Goal: Use online tool/utility: Utilize a website feature to perform a specific function

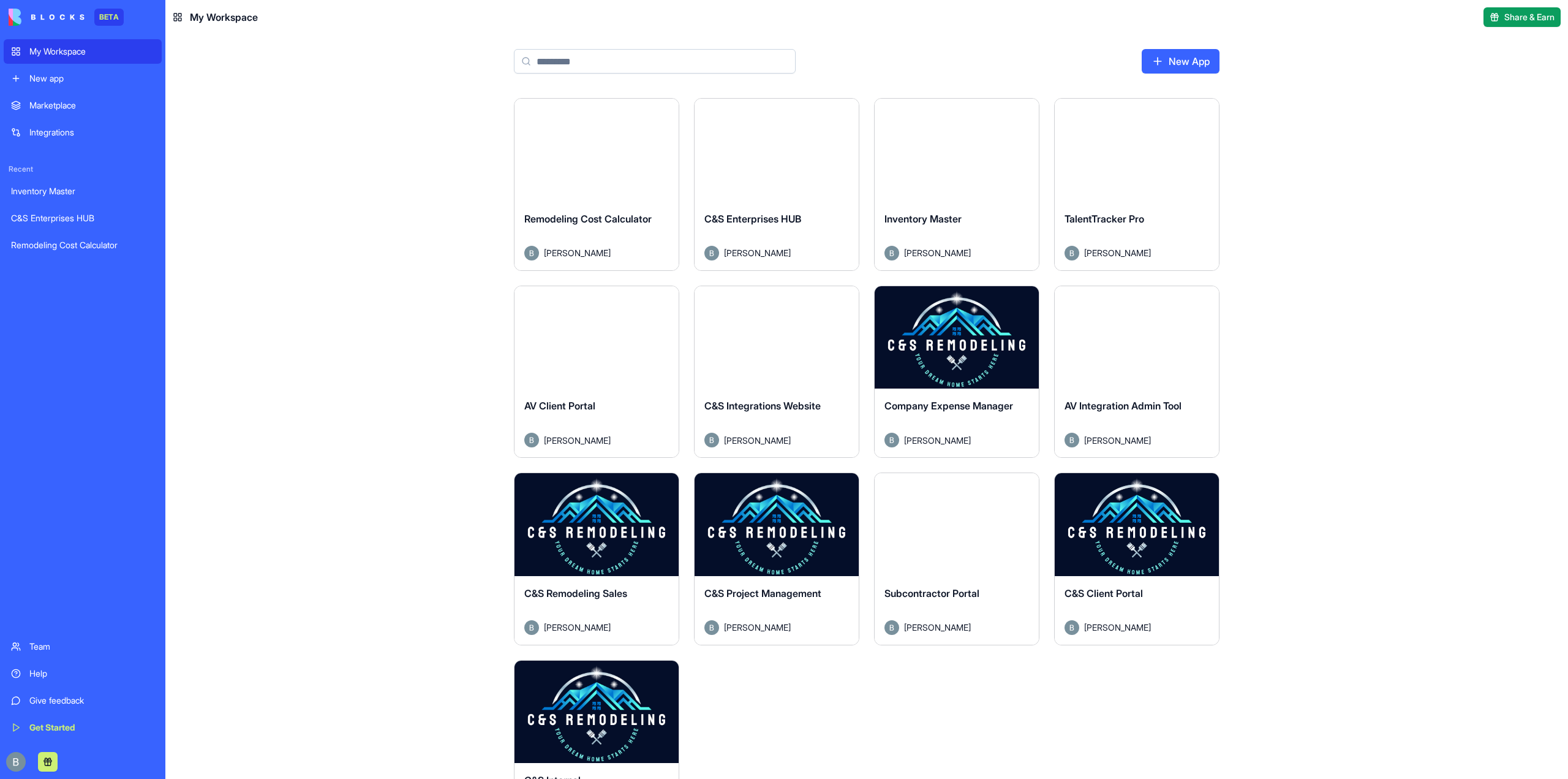
click at [579, 154] on button "Launch" at bounding box center [596, 150] width 92 height 24
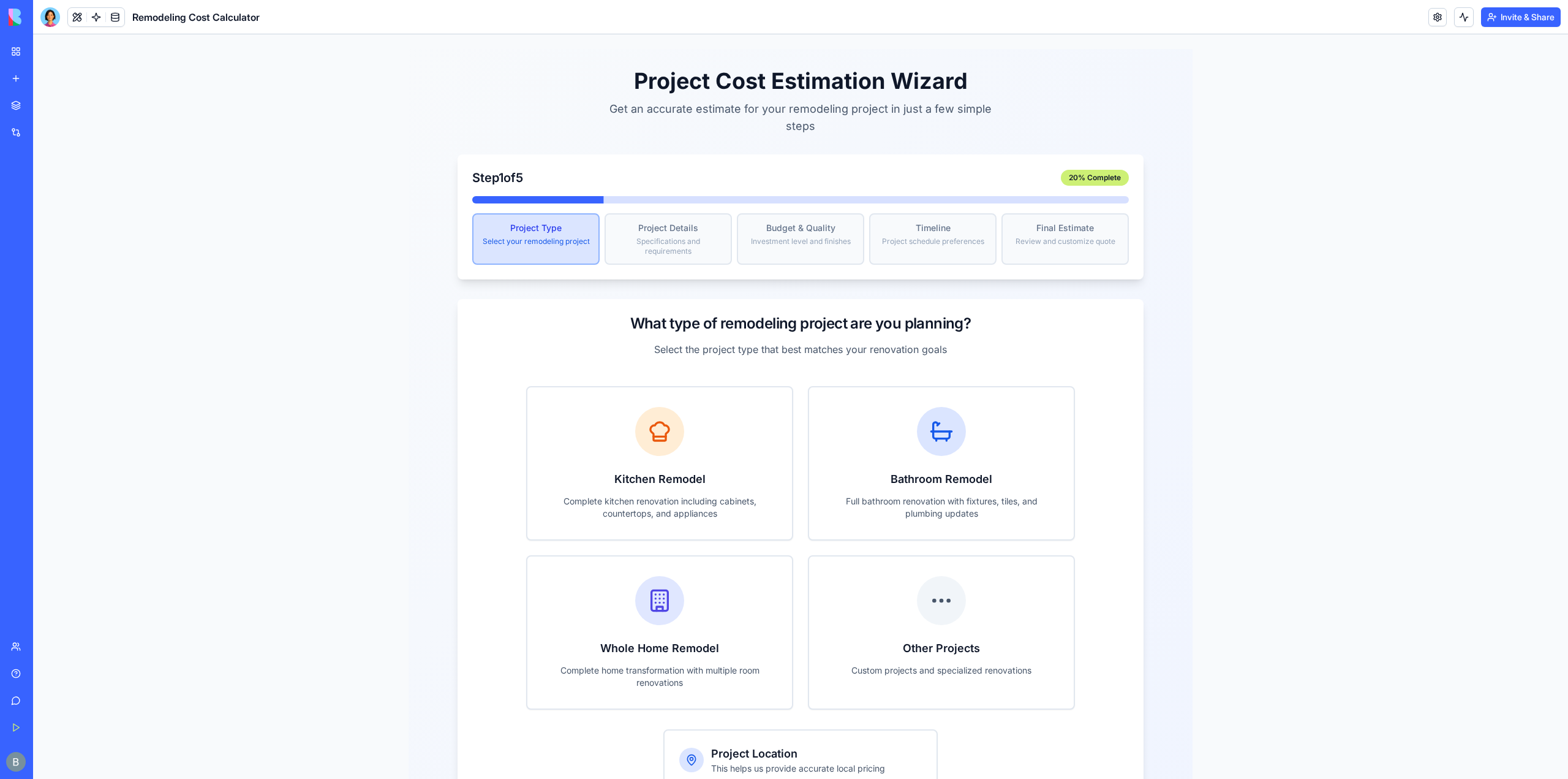
click at [1537, 14] on button "Invite & Share" at bounding box center [1521, 17] width 79 height 19
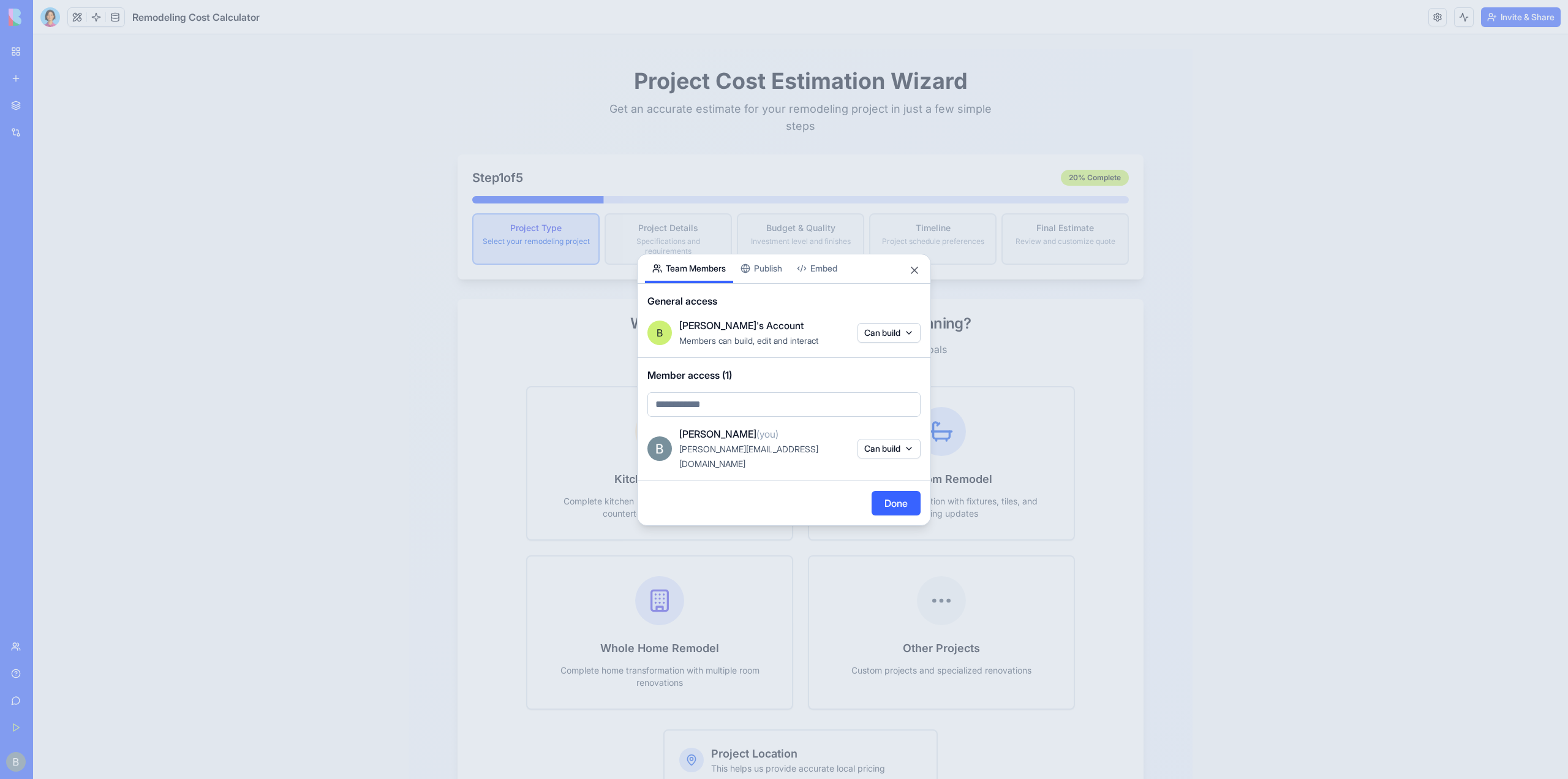
click at [765, 279] on div "Share App Team Members Publish Embed General access B [PERSON_NAME]'s Account M…" at bounding box center [784, 390] width 294 height 272
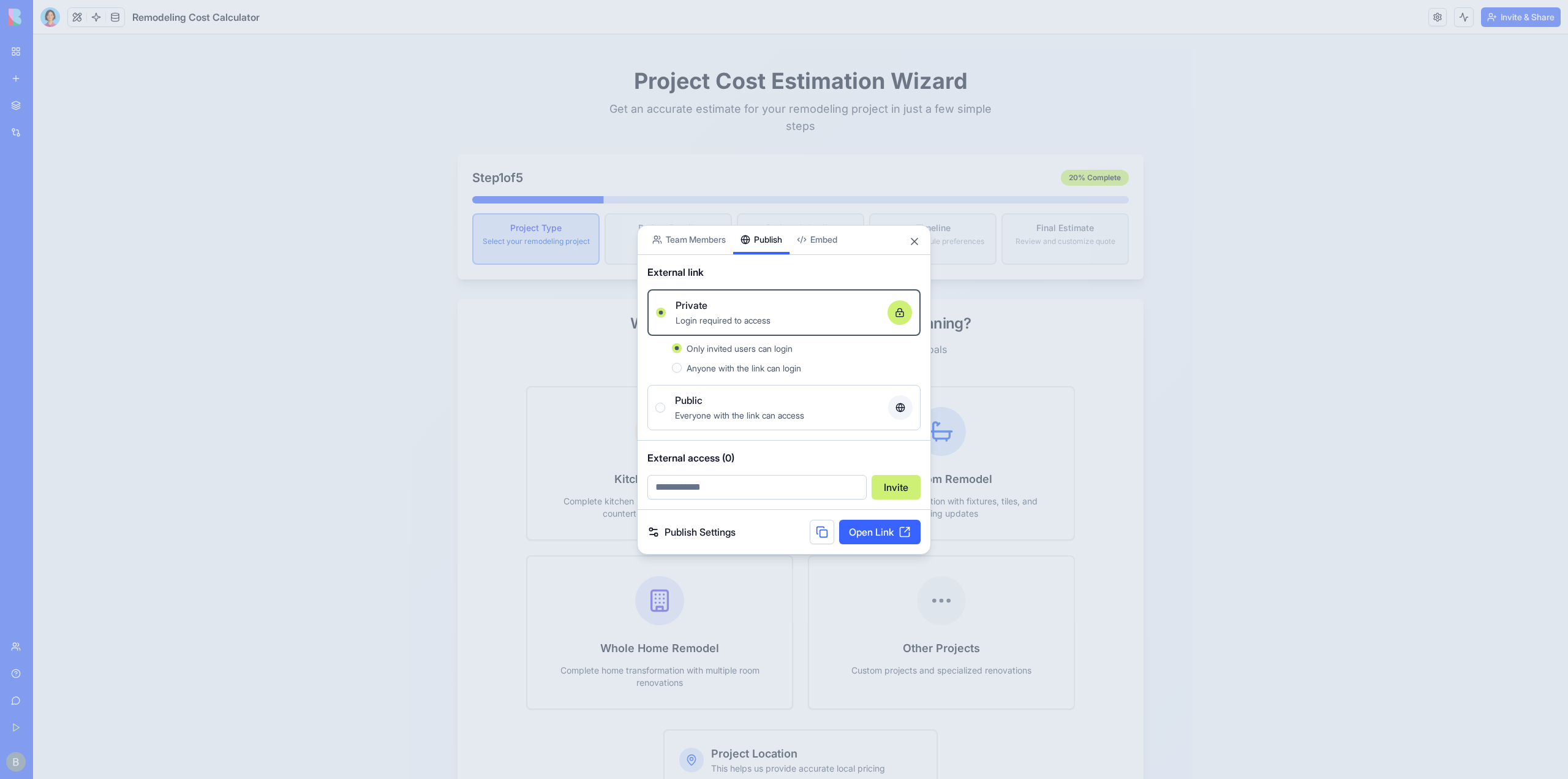
click at [889, 531] on link "Open Link" at bounding box center [880, 531] width 81 height 24
click at [921, 239] on div "Share App Team Members Publish Embed" at bounding box center [784, 240] width 293 height 29
click at [920, 239] on button "Close" at bounding box center [915, 241] width 12 height 13
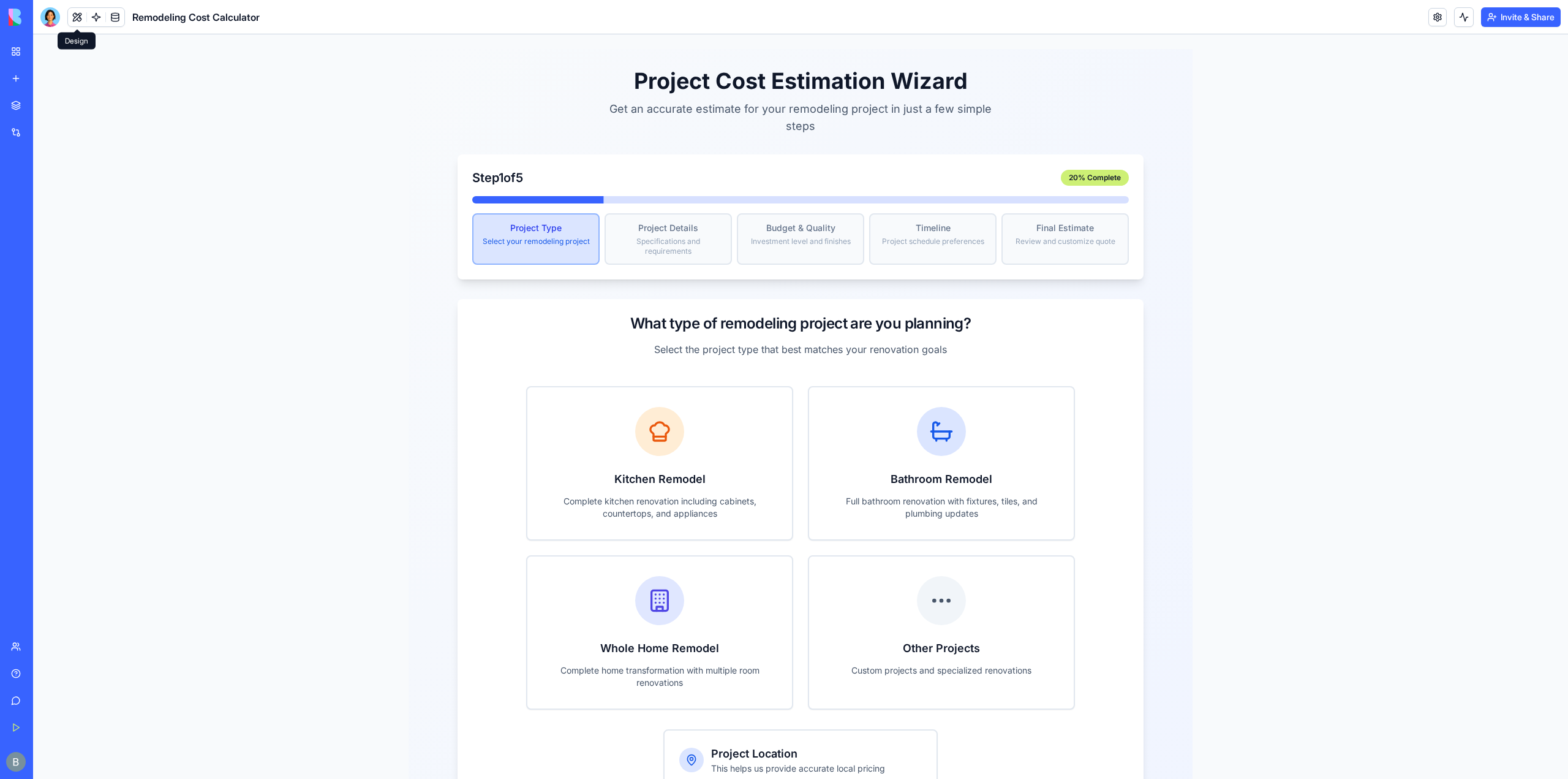
click at [80, 22] on button at bounding box center [77, 17] width 18 height 18
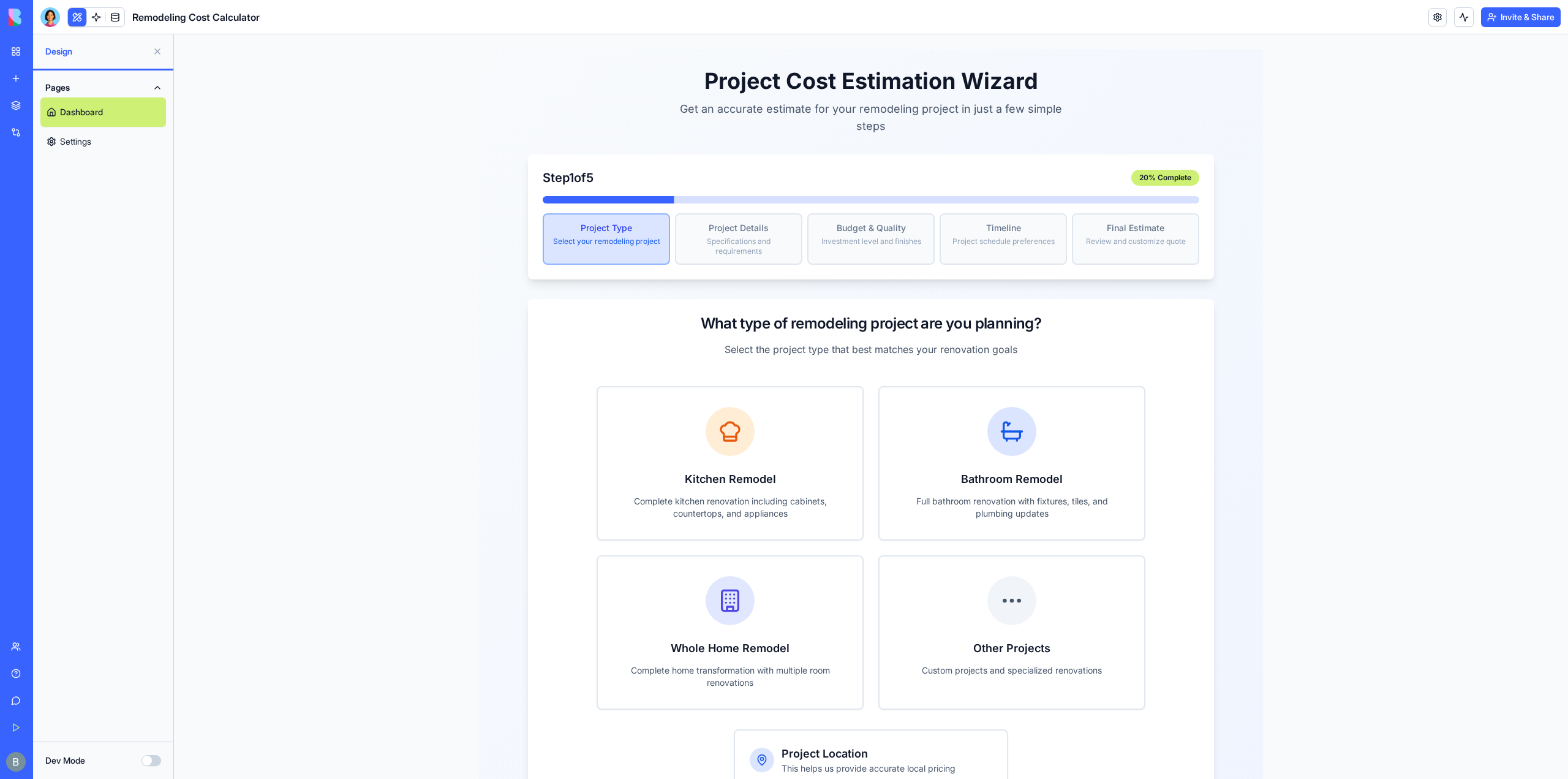
click at [77, 24] on button at bounding box center [77, 17] width 18 height 18
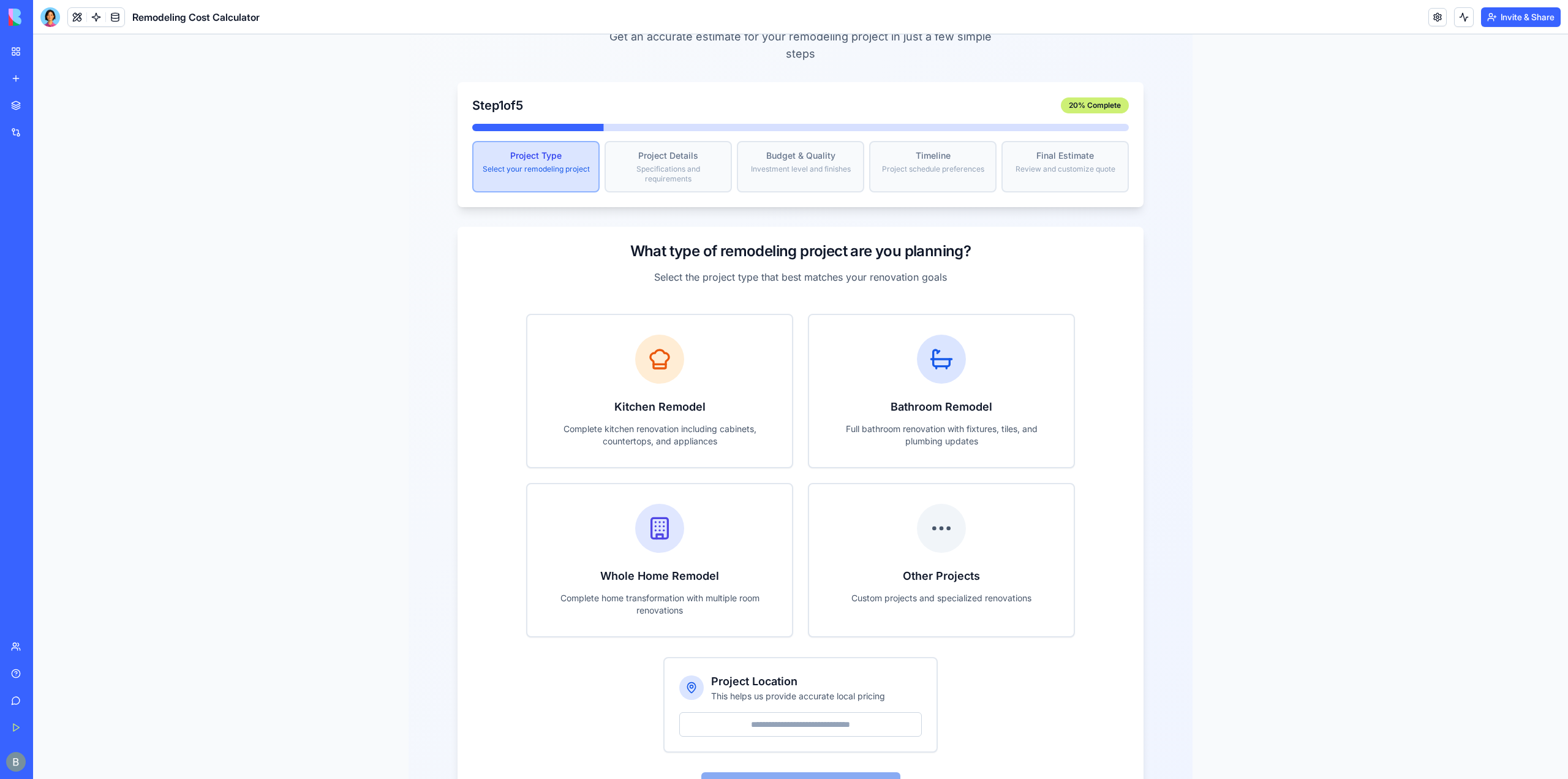
scroll to position [124, 0]
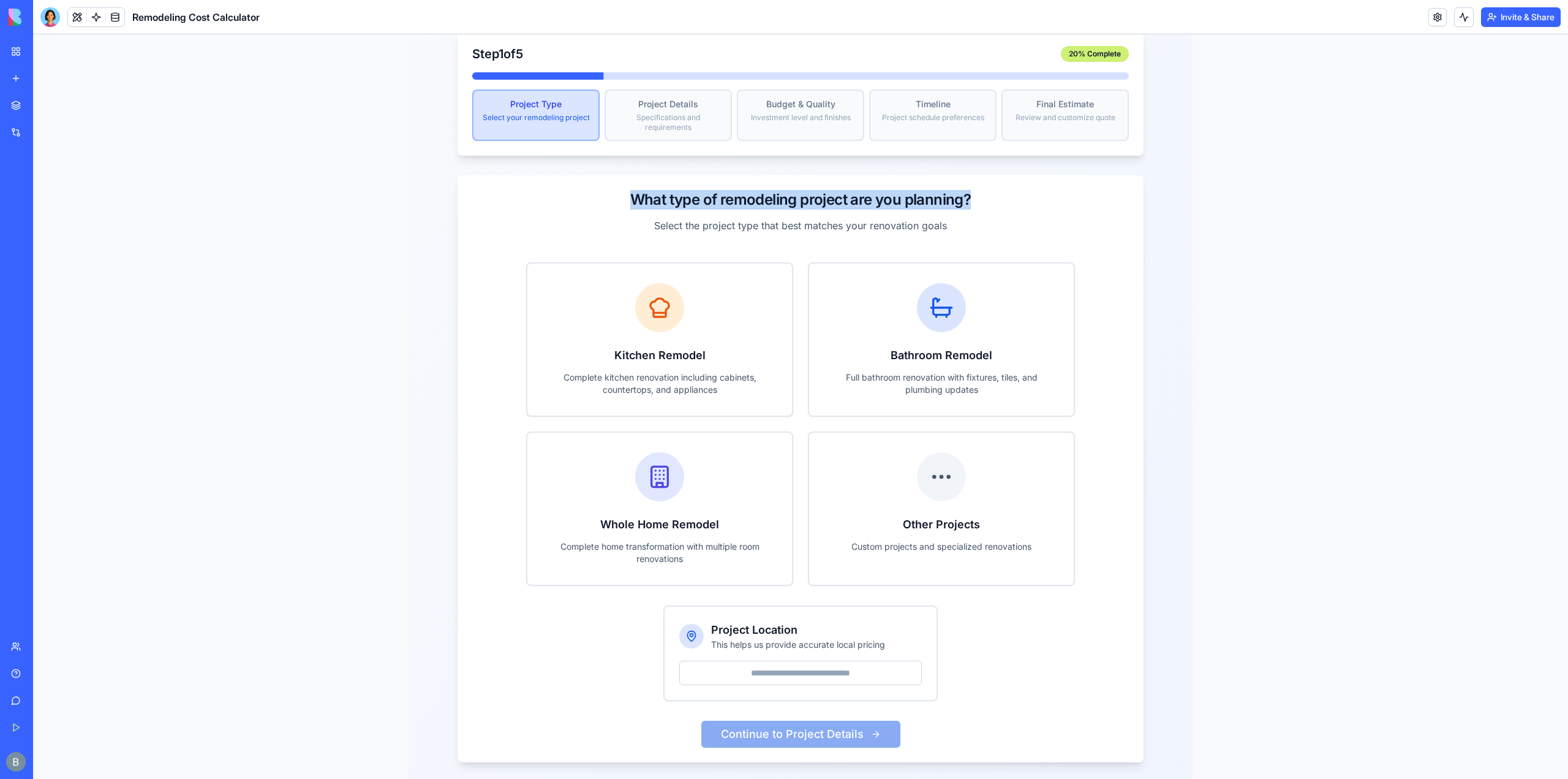
drag, startPoint x: 717, startPoint y: 173, endPoint x: 1149, endPoint y: 179, distance: 432.0
click at [1149, 179] on div "Project Cost Estimation Wizard Get an accurate estimate for your remodeling pro…" at bounding box center [801, 353] width 784 height 857
click at [1044, 229] on div "What type of remodeling project are you planning? Select the project type that …" at bounding box center [801, 211] width 686 height 73
drag, startPoint x: 1153, startPoint y: 220, endPoint x: 1004, endPoint y: 181, distance: 154.0
click at [1004, 190] on div "What type of remodeling project are you planning?" at bounding box center [801, 199] width 657 height 19
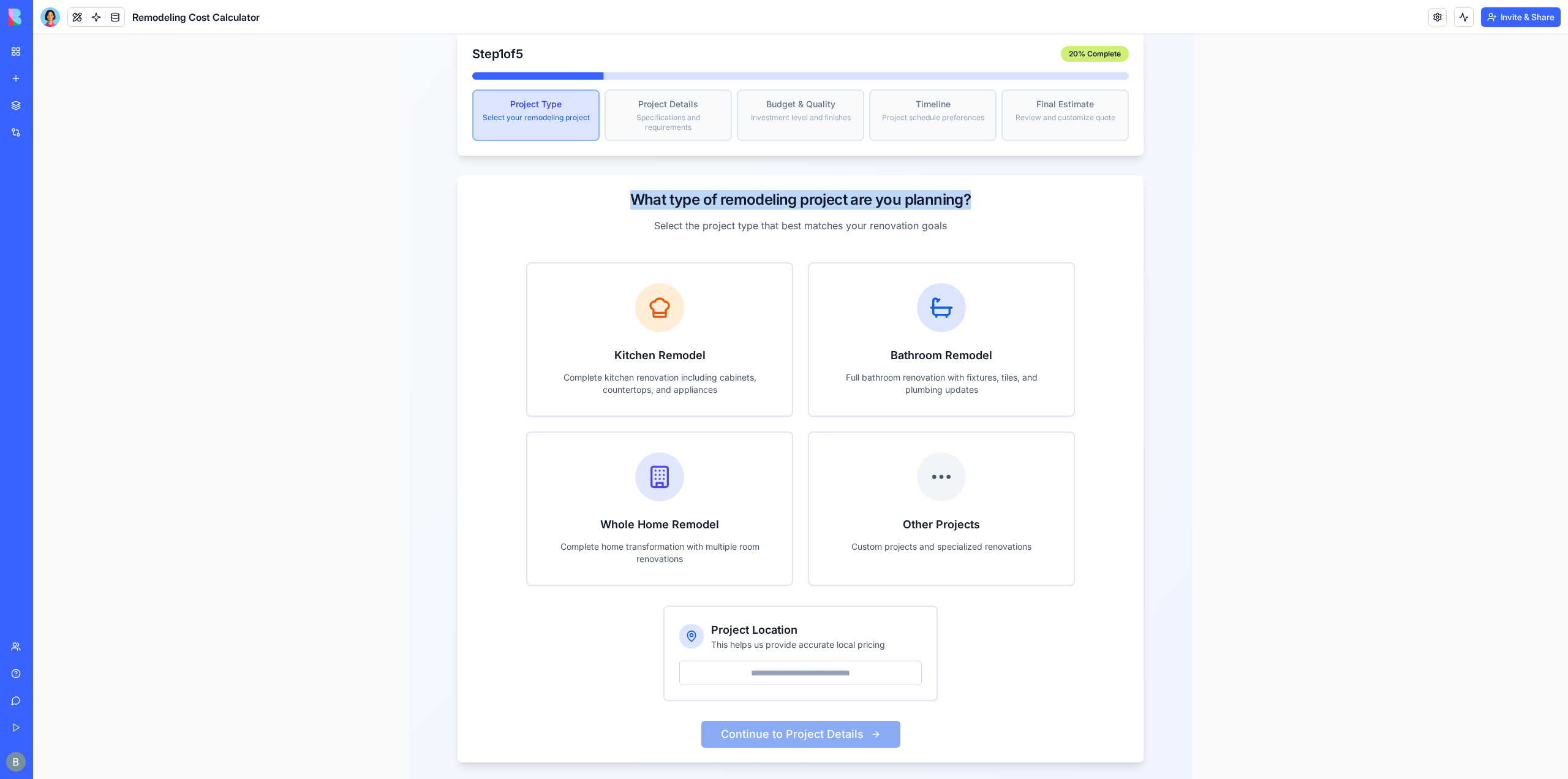
click at [1002, 190] on div "What type of remodeling project are you planning?" at bounding box center [801, 199] width 657 height 19
click at [997, 197] on div "What type of remodeling project are you planning? Select the project type that …" at bounding box center [801, 211] width 686 height 73
drag, startPoint x: 800, startPoint y: 187, endPoint x: 1078, endPoint y: 183, distance: 278.0
click at [1082, 190] on div "What type of remodeling project are you planning?" at bounding box center [801, 199] width 657 height 19
click at [1077, 190] on div "What type of remodeling project are you planning?" at bounding box center [801, 199] width 657 height 19
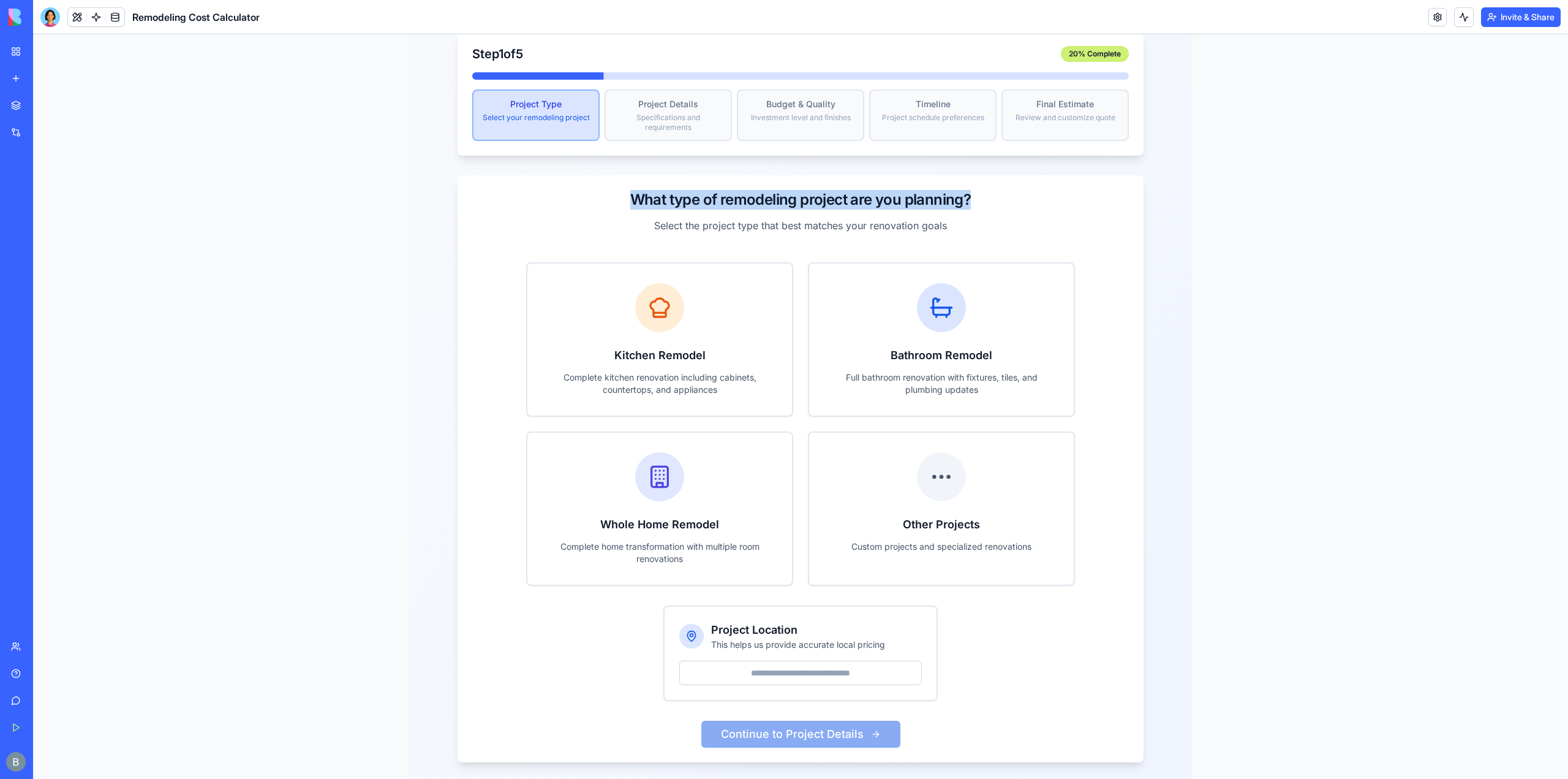
drag, startPoint x: 1066, startPoint y: 193, endPoint x: 476, endPoint y: 160, distance: 590.9
click at [476, 175] on div "What type of remodeling project are you planning? Select the project type that …" at bounding box center [801, 211] width 686 height 73
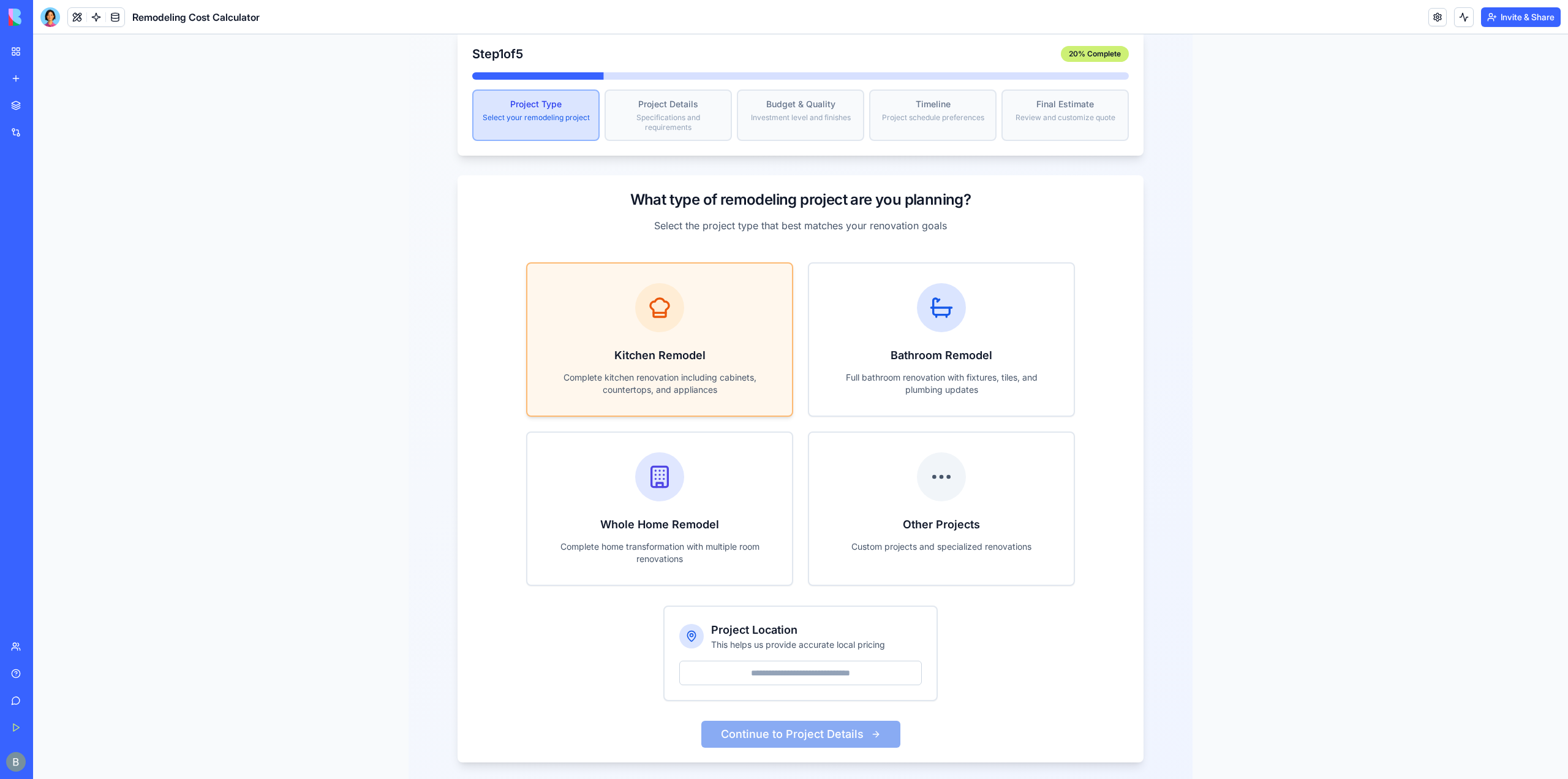
click at [699, 347] on h3 "Kitchen Remodel" at bounding box center [659, 355] width 226 height 17
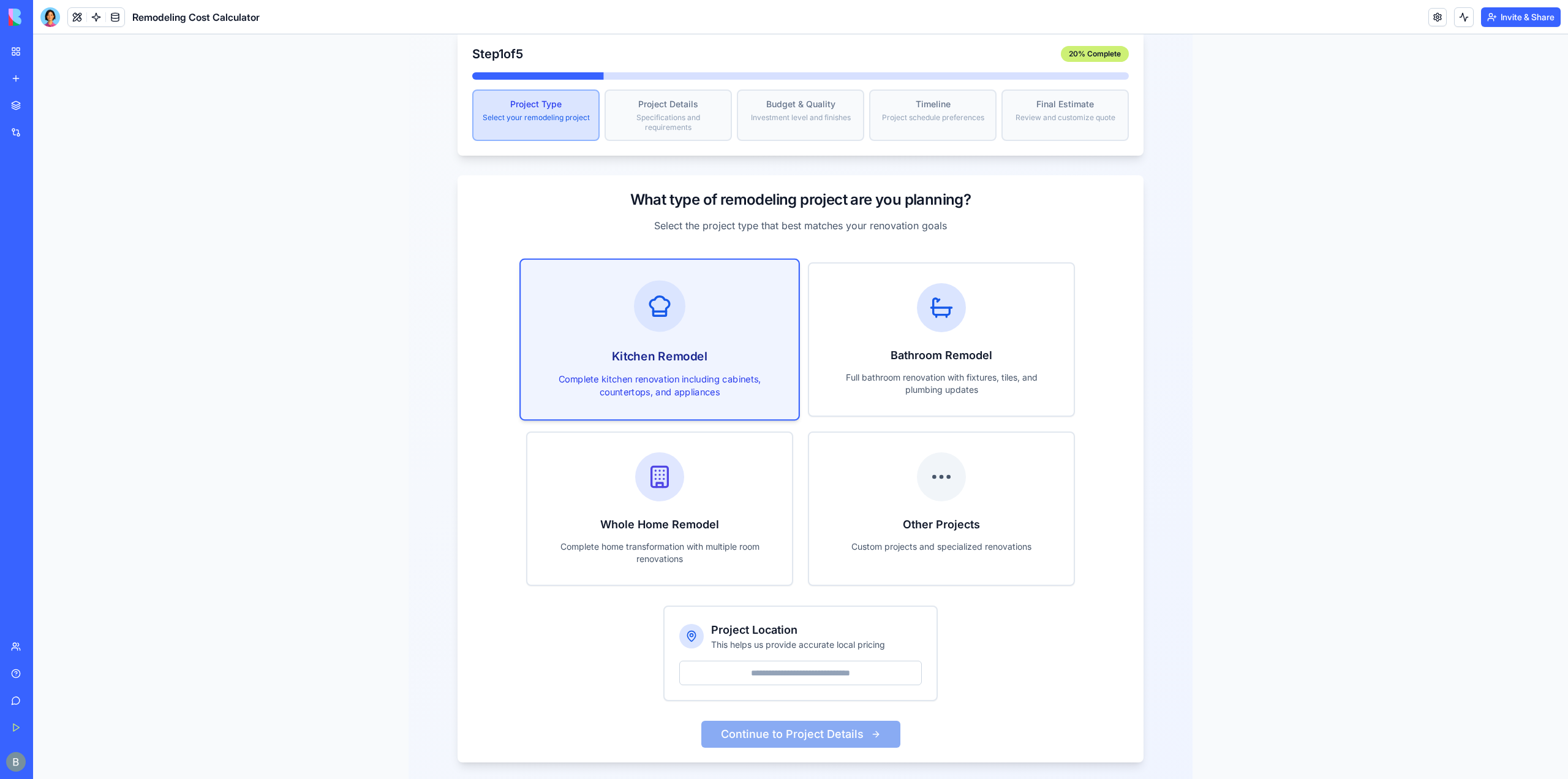
drag, startPoint x: 786, startPoint y: 663, endPoint x: 779, endPoint y: 664, distance: 7.1
click at [786, 663] on input "Project Location" at bounding box center [801, 673] width 242 height 24
click at [787, 661] on input "Project Location" at bounding box center [801, 673] width 242 height 24
type input "*****"
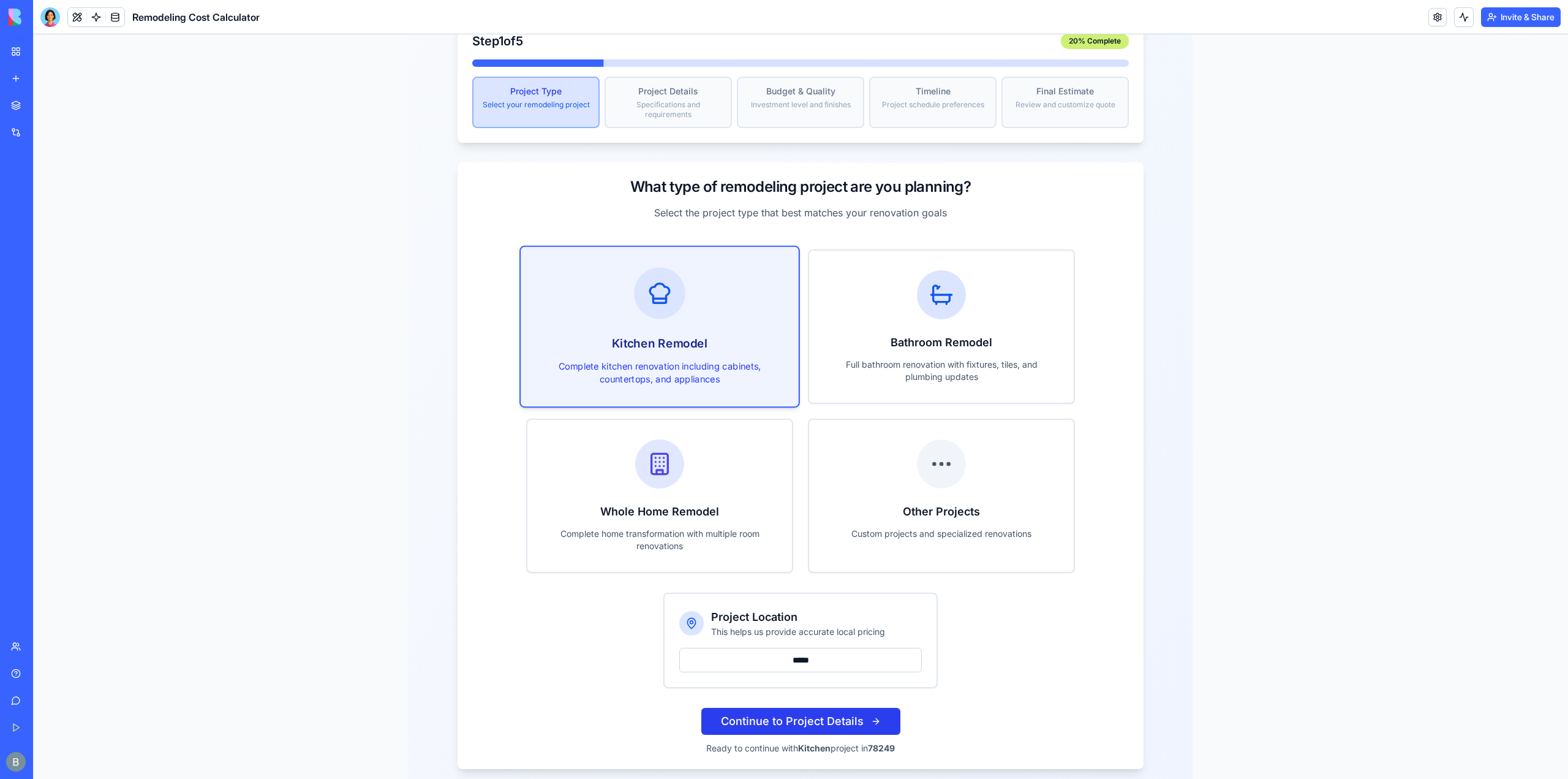
scroll to position [143, 0]
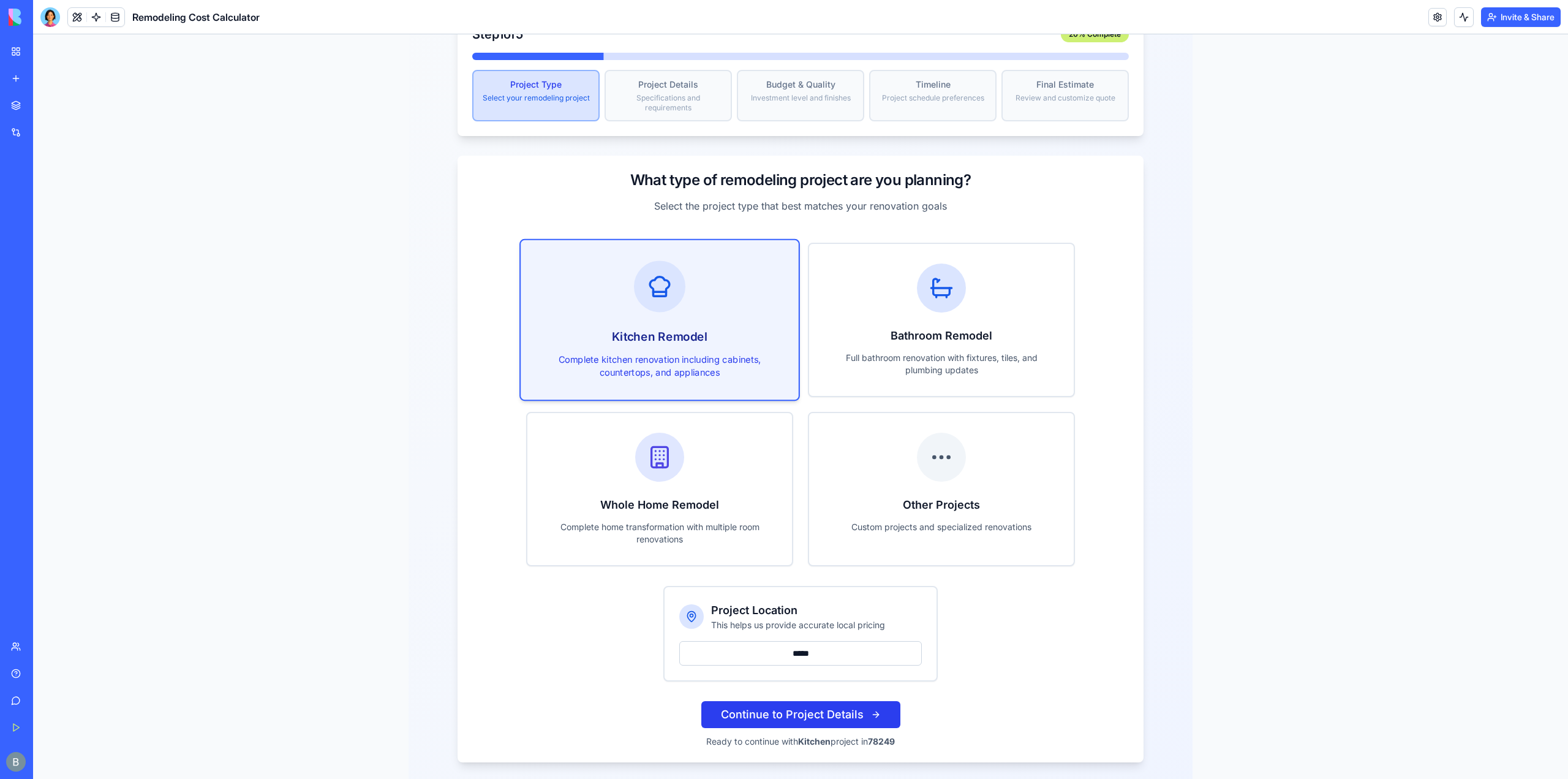
click at [807, 709] on button "Continue to Project Details" at bounding box center [801, 714] width 199 height 27
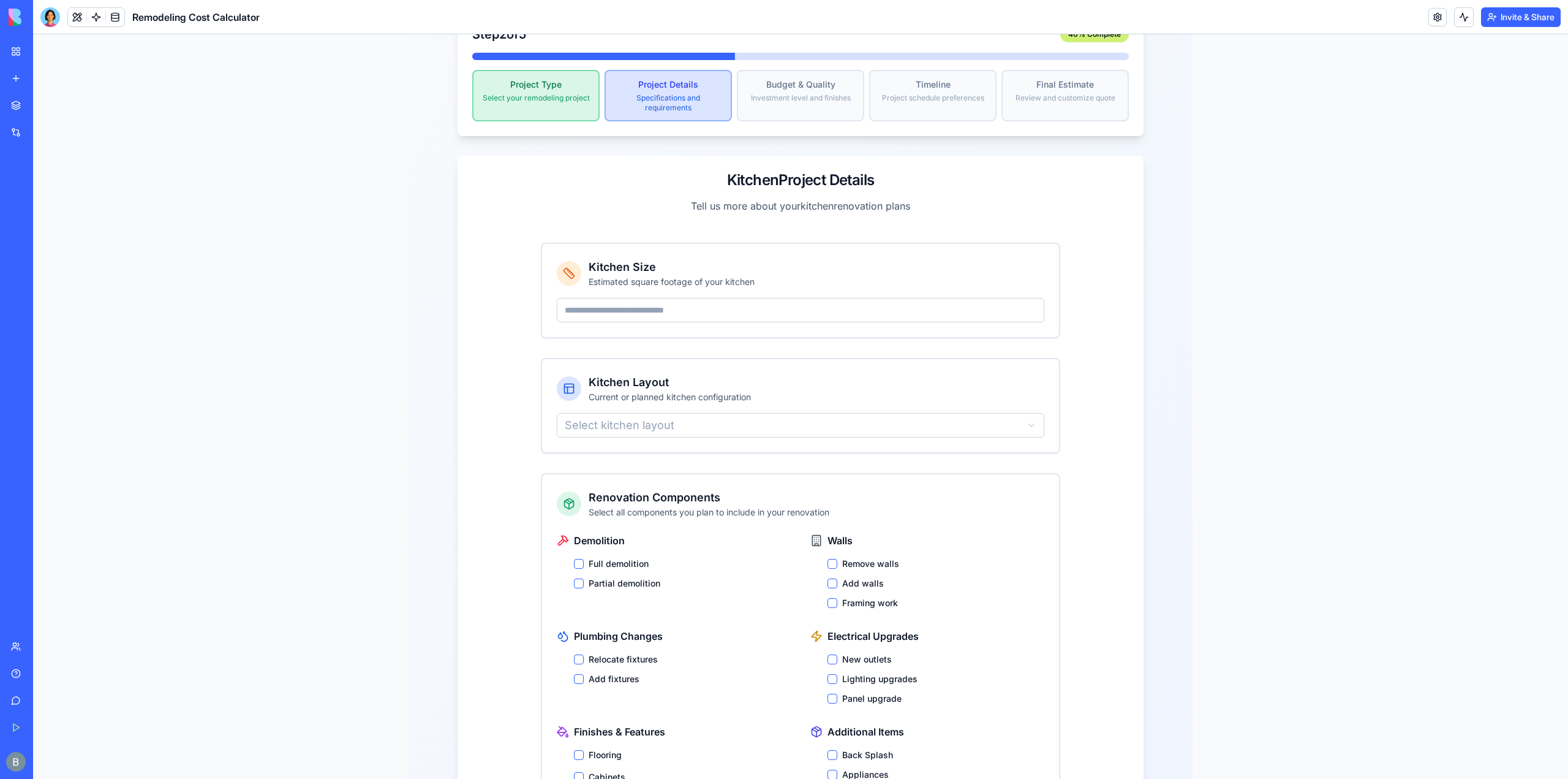
click at [677, 298] on input "number" at bounding box center [801, 309] width 487 height 24
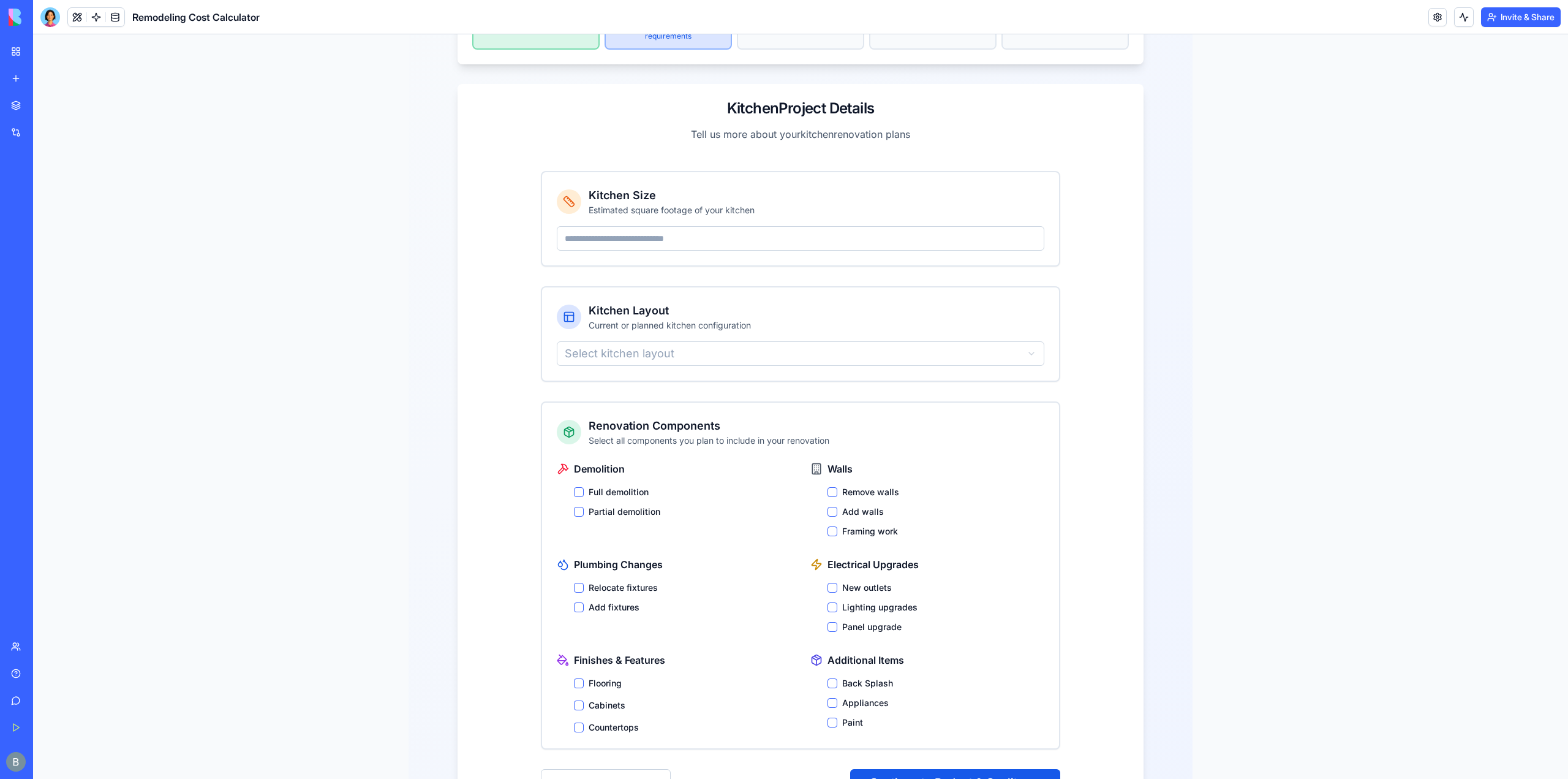
scroll to position [263, 0]
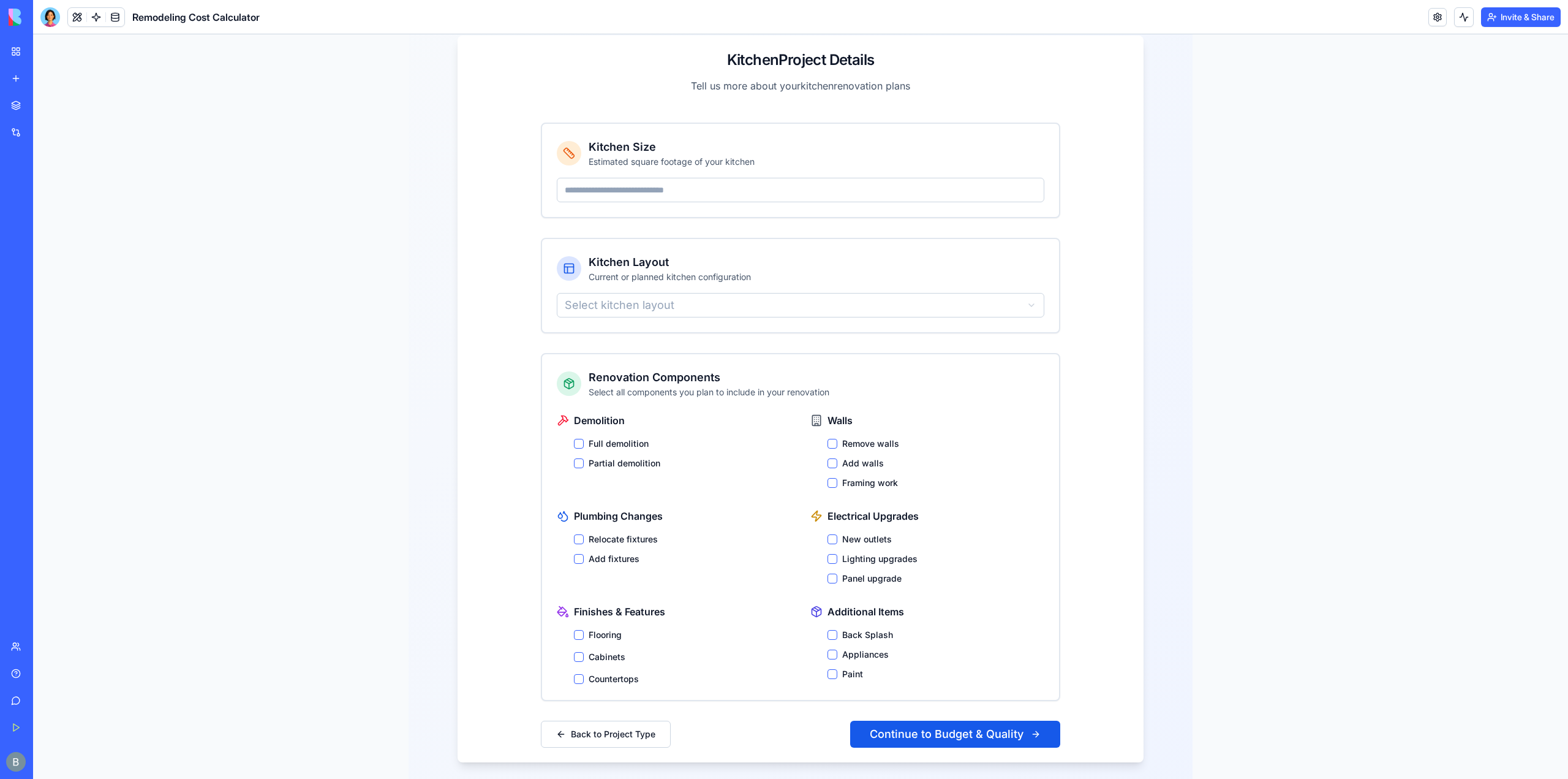
type input "*"
type input "***"
click at [731, 298] on div "Kitchen Layout Current or planned kitchen configuration Select kitchen layout" at bounding box center [800, 285] width 517 height 93
click at [731, 291] on html "Project Cost Estimation Wizard Get an accurate estimate for your remodeling pro…" at bounding box center [801, 283] width 1535 height 1026
click at [512, 312] on div "Kitchen Project Details Tell us more about your kitchen renovation plans Kitche…" at bounding box center [801, 399] width 686 height 726
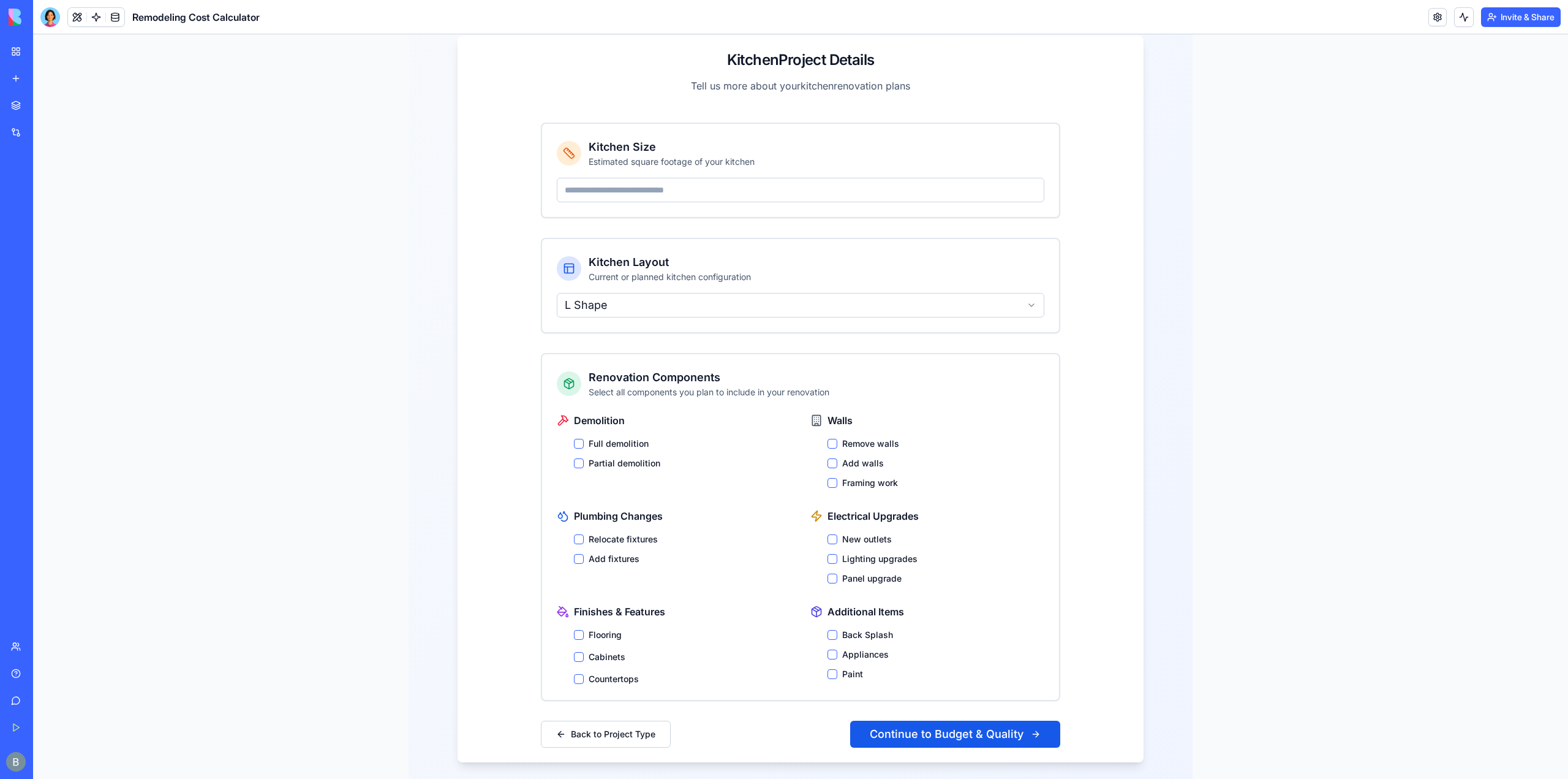
click at [619, 438] on label "Full demolition" at bounding box center [619, 444] width 60 height 13
click at [584, 439] on button "Full demolition" at bounding box center [579, 444] width 10 height 10
click at [619, 438] on label "Full demolition" at bounding box center [619, 444] width 60 height 13
click at [584, 439] on button "Full demolition" at bounding box center [579, 444] width 10 height 10
click at [827, 439] on button "Remove walls" at bounding box center [832, 444] width 10 height 10
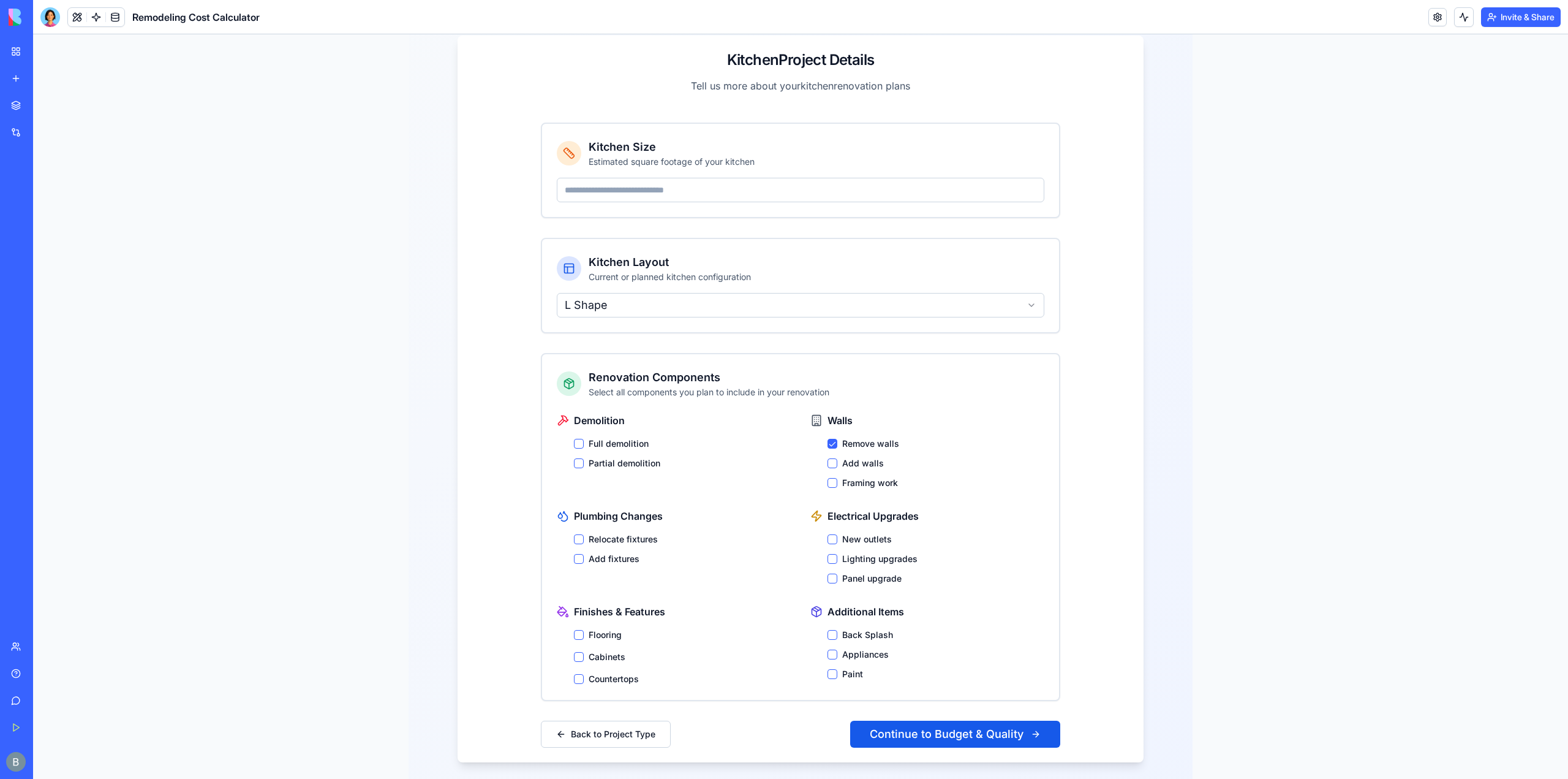
click at [604, 533] on label "Relocate fixtures" at bounding box center [623, 540] width 69 height 13
click at [584, 535] on button "Relocate fixtures" at bounding box center [579, 540] width 10 height 10
click at [827, 554] on button "Lighting upgrades" at bounding box center [832, 559] width 10 height 10
click at [593, 651] on label "Cabinets" at bounding box center [607, 657] width 37 height 13
click at [584, 652] on button "Cabinets" at bounding box center [579, 657] width 10 height 10
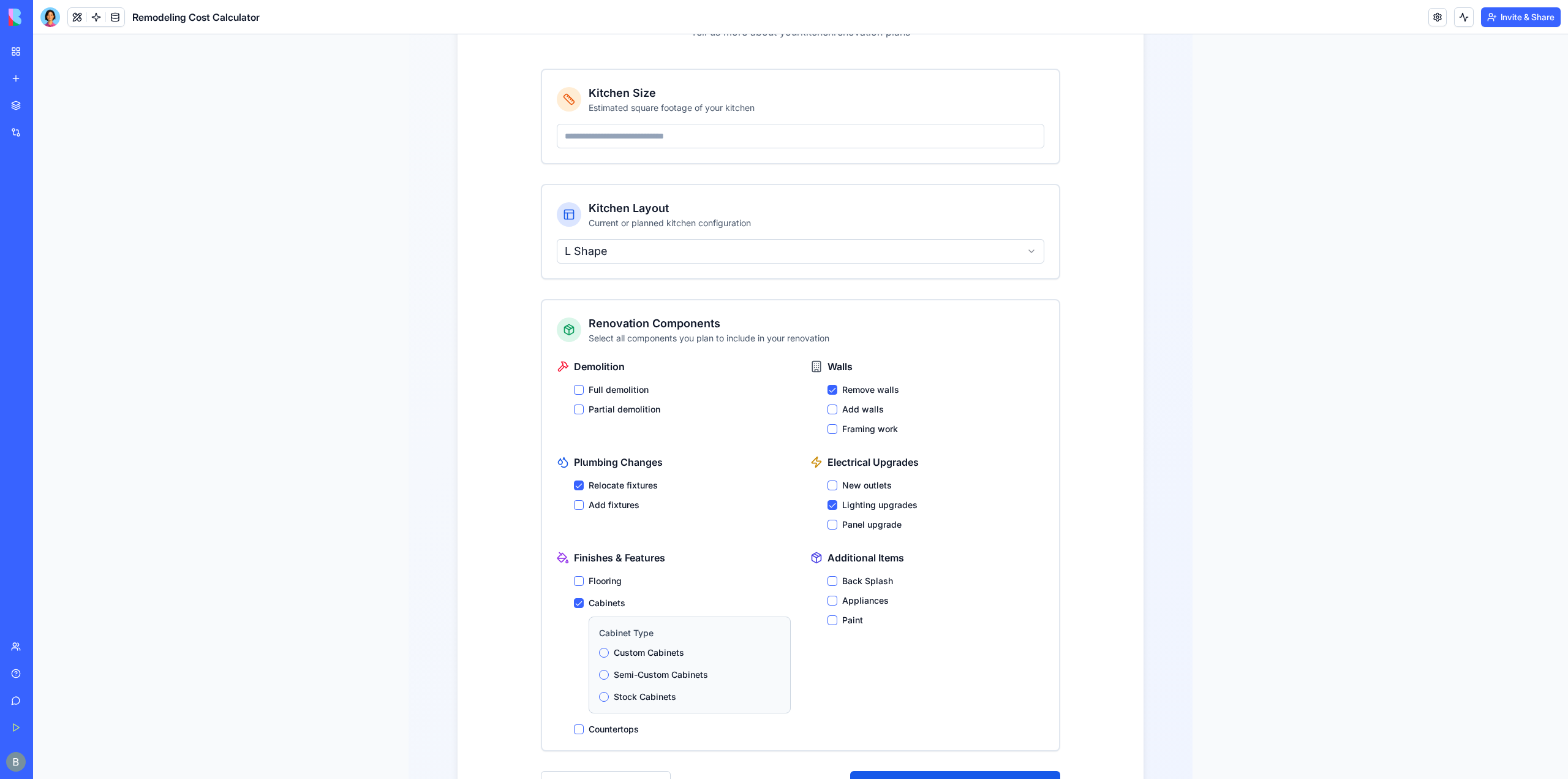
scroll to position [368, 0]
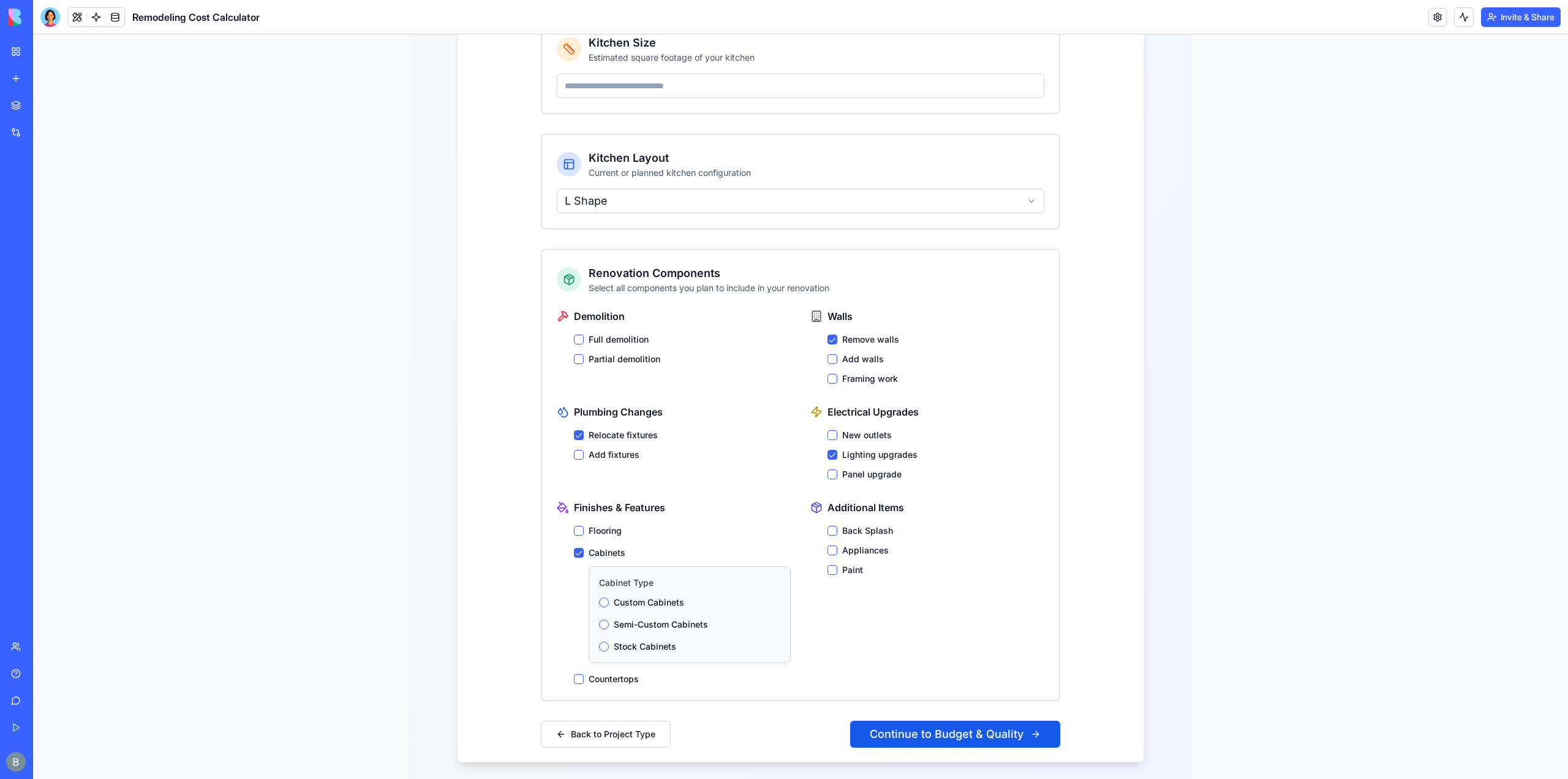
click at [646, 618] on label "Semi-Custom Cabinets" at bounding box center [661, 625] width 94 height 13
click at [609, 620] on button "Semi-Custom Cabinets" at bounding box center [604, 625] width 10 height 10
click at [846, 544] on label "Appliances" at bounding box center [866, 550] width 46 height 13
click at [837, 545] on button "Appliances" at bounding box center [832, 550] width 10 height 10
click at [833, 525] on div "Back Splash" at bounding box center [936, 531] width 217 height 13
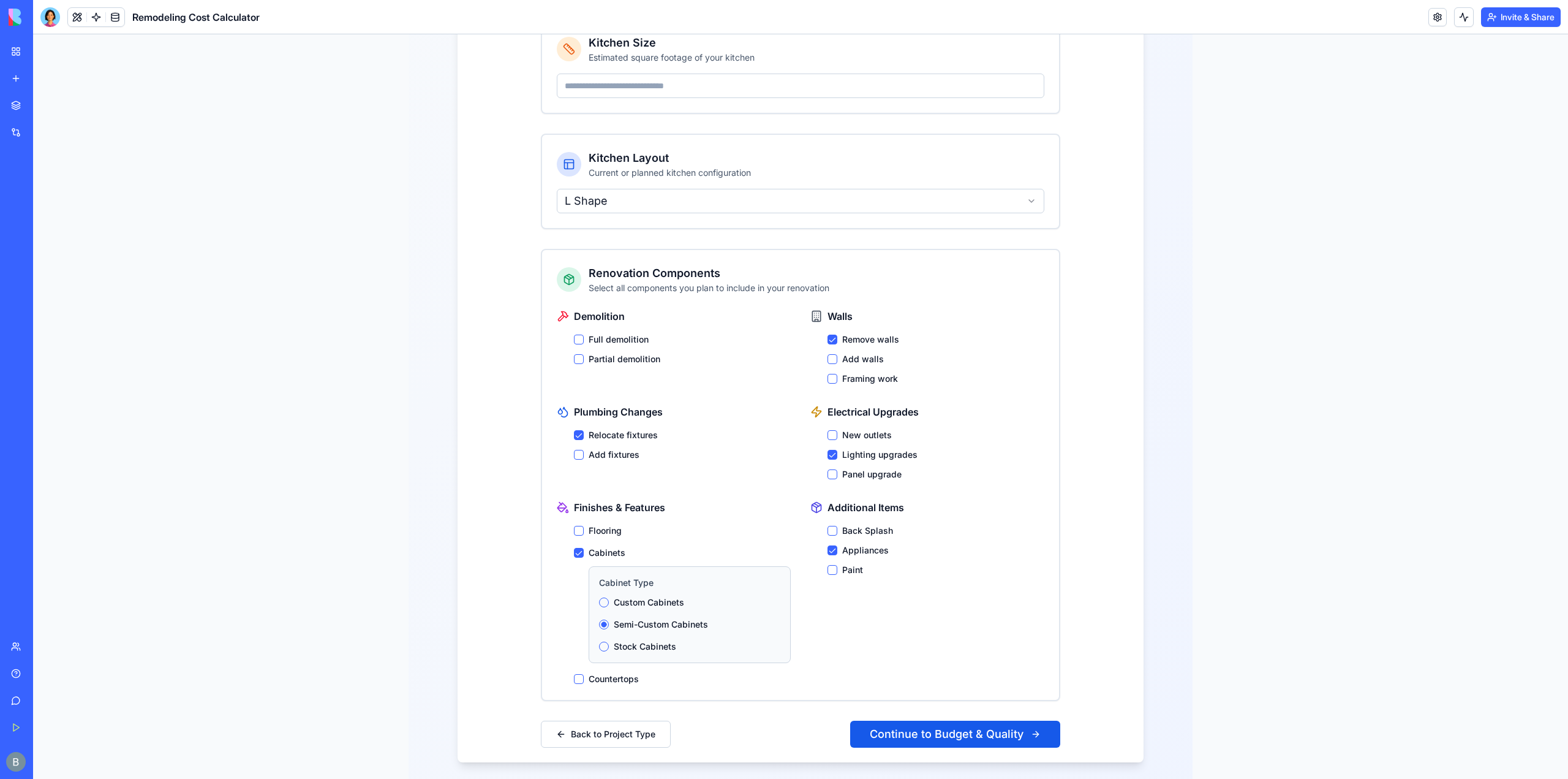
click at [830, 526] on button "Back Splash" at bounding box center [832, 531] width 10 height 10
click at [827, 544] on div "Appliances" at bounding box center [936, 550] width 217 height 13
click at [832, 545] on button "Appliances" at bounding box center [832, 550] width 10 height 10
click at [587, 668] on div "Renovation Components Select all components you plan to include in your renovat…" at bounding box center [800, 475] width 517 height 450
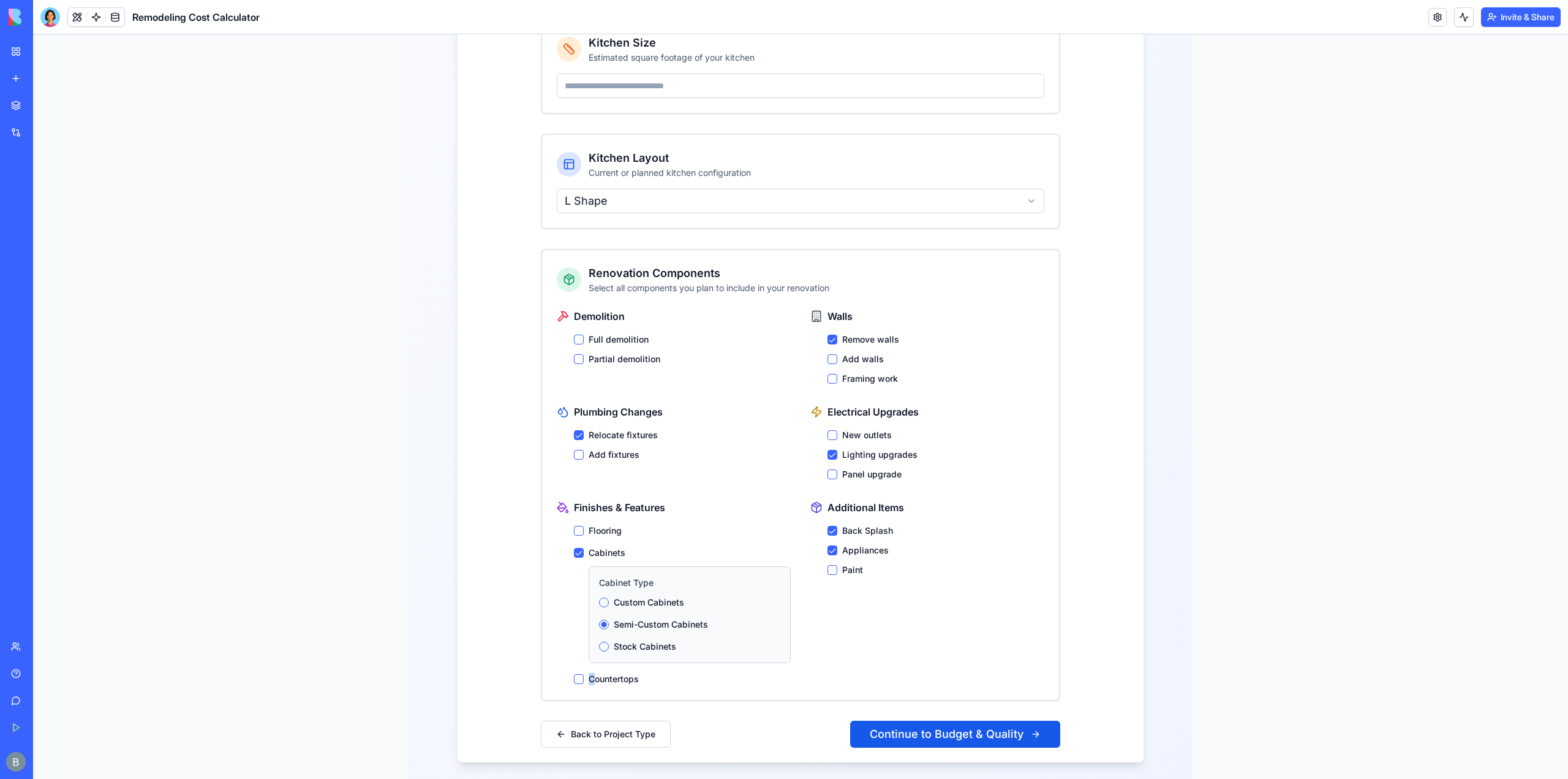
click at [587, 668] on div "Renovation Components Select all components you plan to include in your renovat…" at bounding box center [800, 475] width 517 height 450
click at [583, 673] on div "Countertops" at bounding box center [682, 679] width 217 height 13
click at [578, 674] on button "Countertops" at bounding box center [579, 679] width 10 height 10
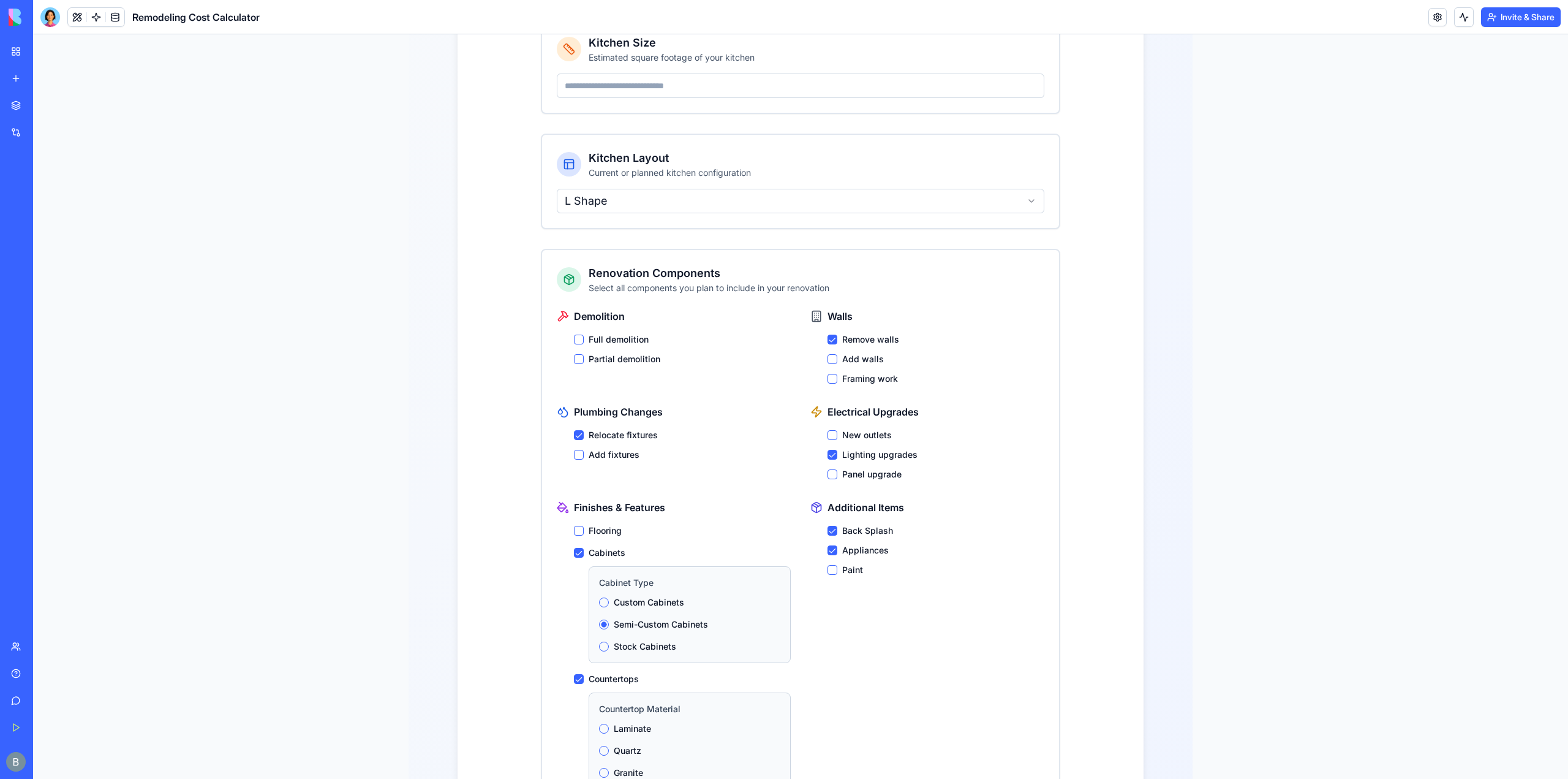
click at [577, 674] on button "Countertops" at bounding box center [579, 679] width 10 height 10
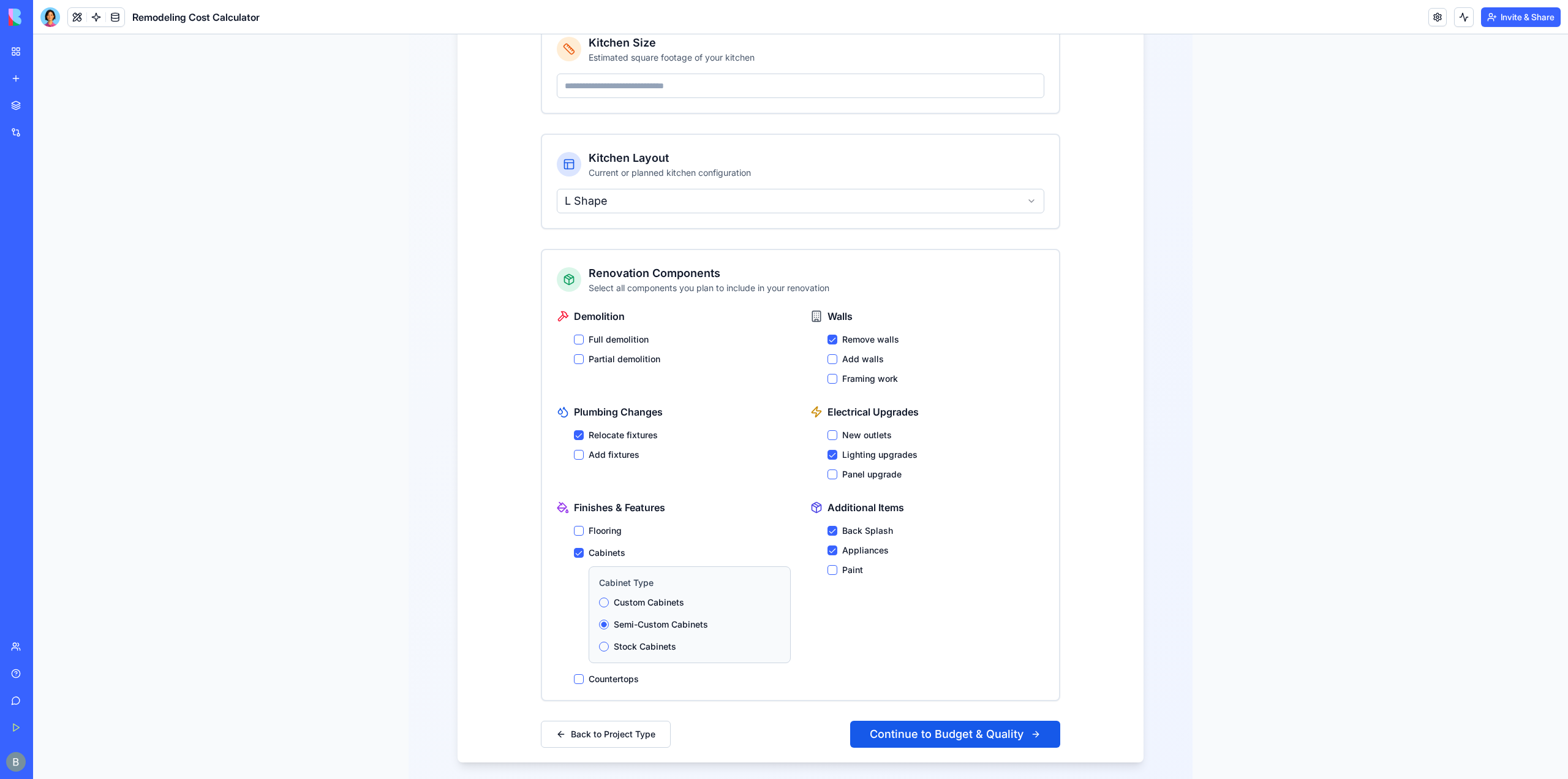
click at [598, 653] on div "Flooring Cabinets Cabinet Type Custom Cabinets Semi-Custom Cabinets Stock Cabin…" at bounding box center [682, 605] width 217 height 161
click at [574, 674] on button "Countertops" at bounding box center [579, 679] width 10 height 10
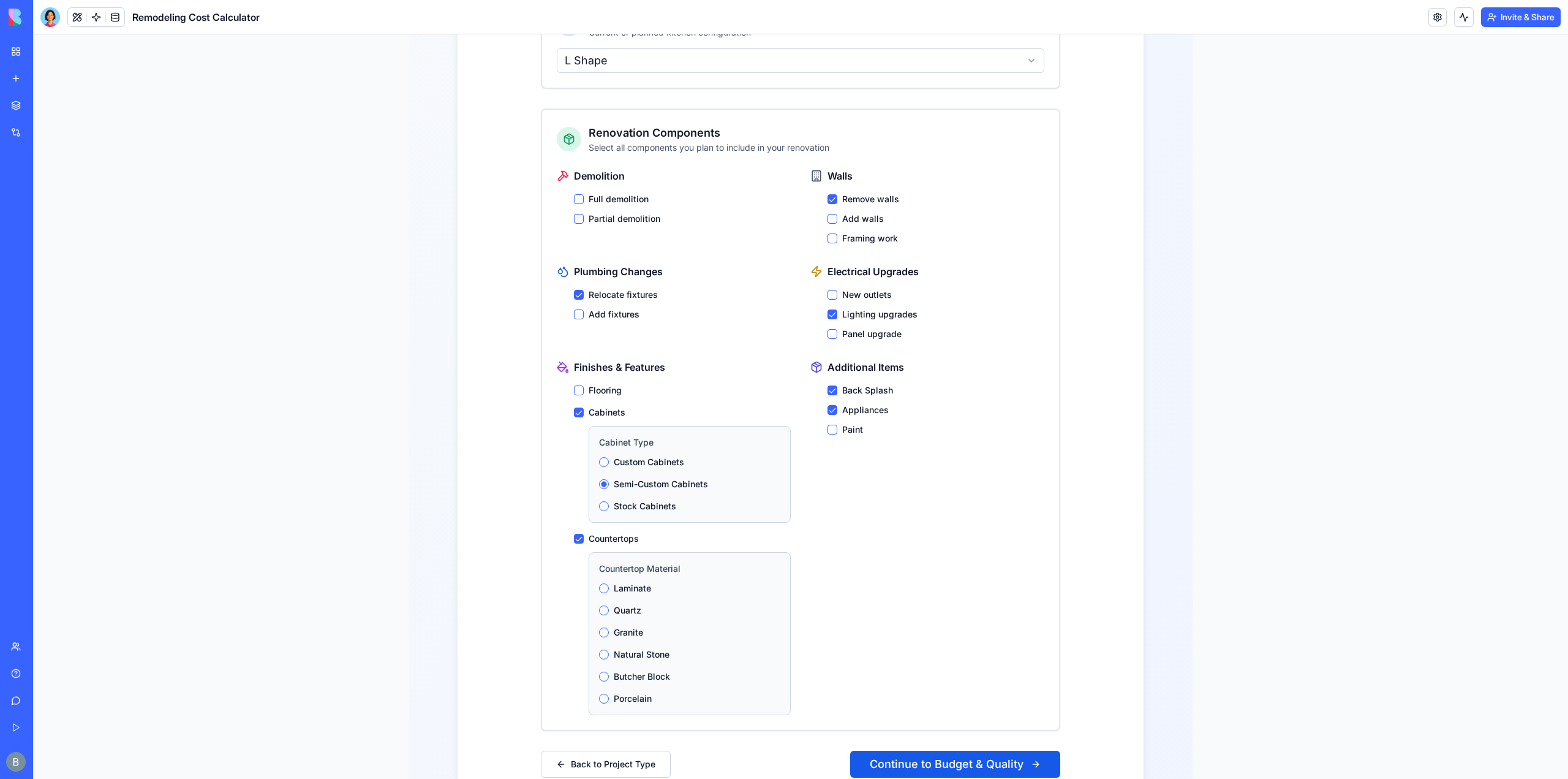
scroll to position [538, 0]
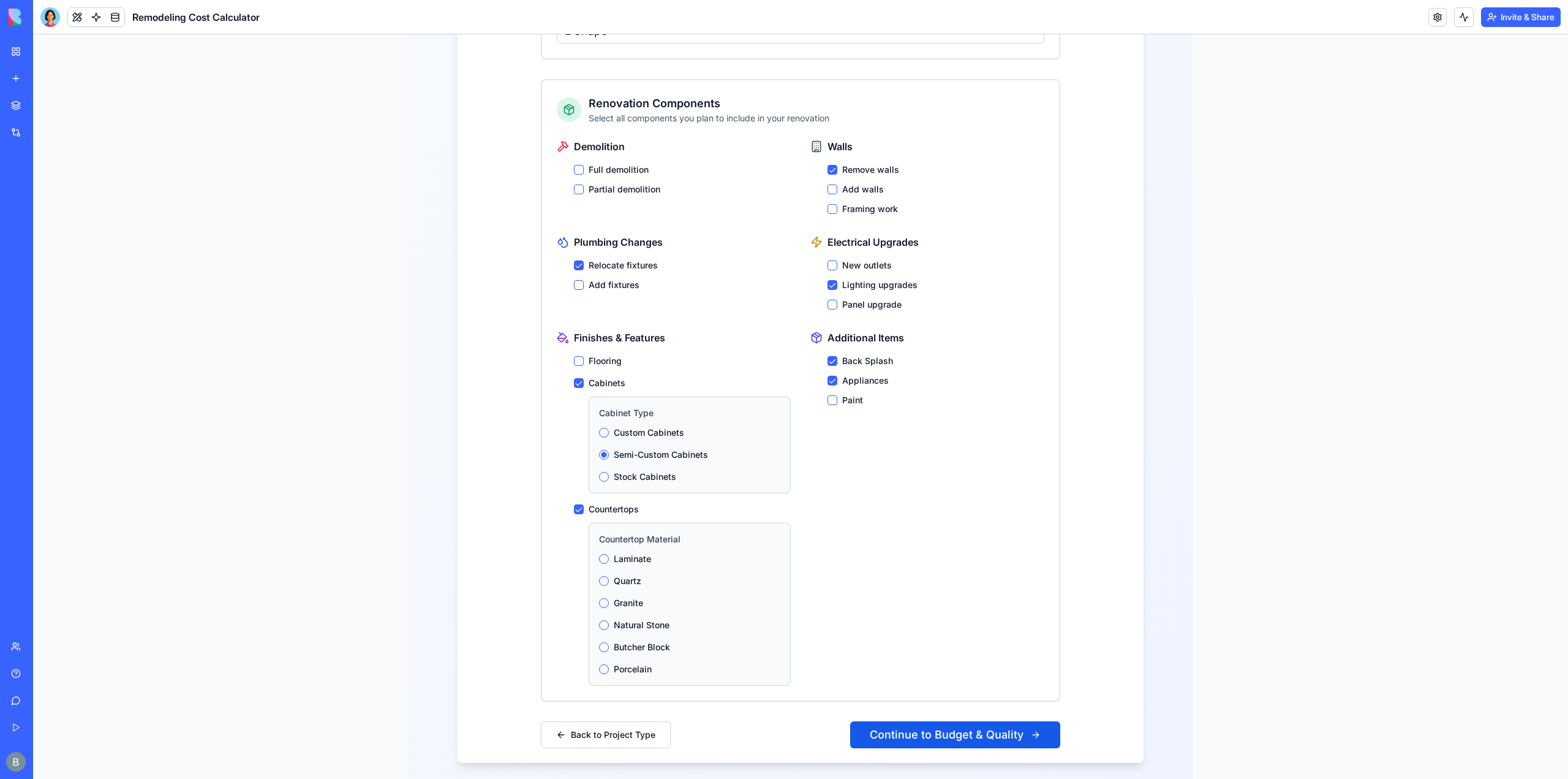
click at [622, 575] on label "Quartz" at bounding box center [627, 581] width 27 height 13
click at [609, 576] on button "Quartz" at bounding box center [604, 581] width 10 height 10
click at [619, 575] on label "Quartz" at bounding box center [627, 581] width 27 height 13
click at [609, 576] on button "Quartz" at bounding box center [604, 581] width 10 height 10
click at [617, 575] on label "Quartz" at bounding box center [627, 581] width 27 height 13
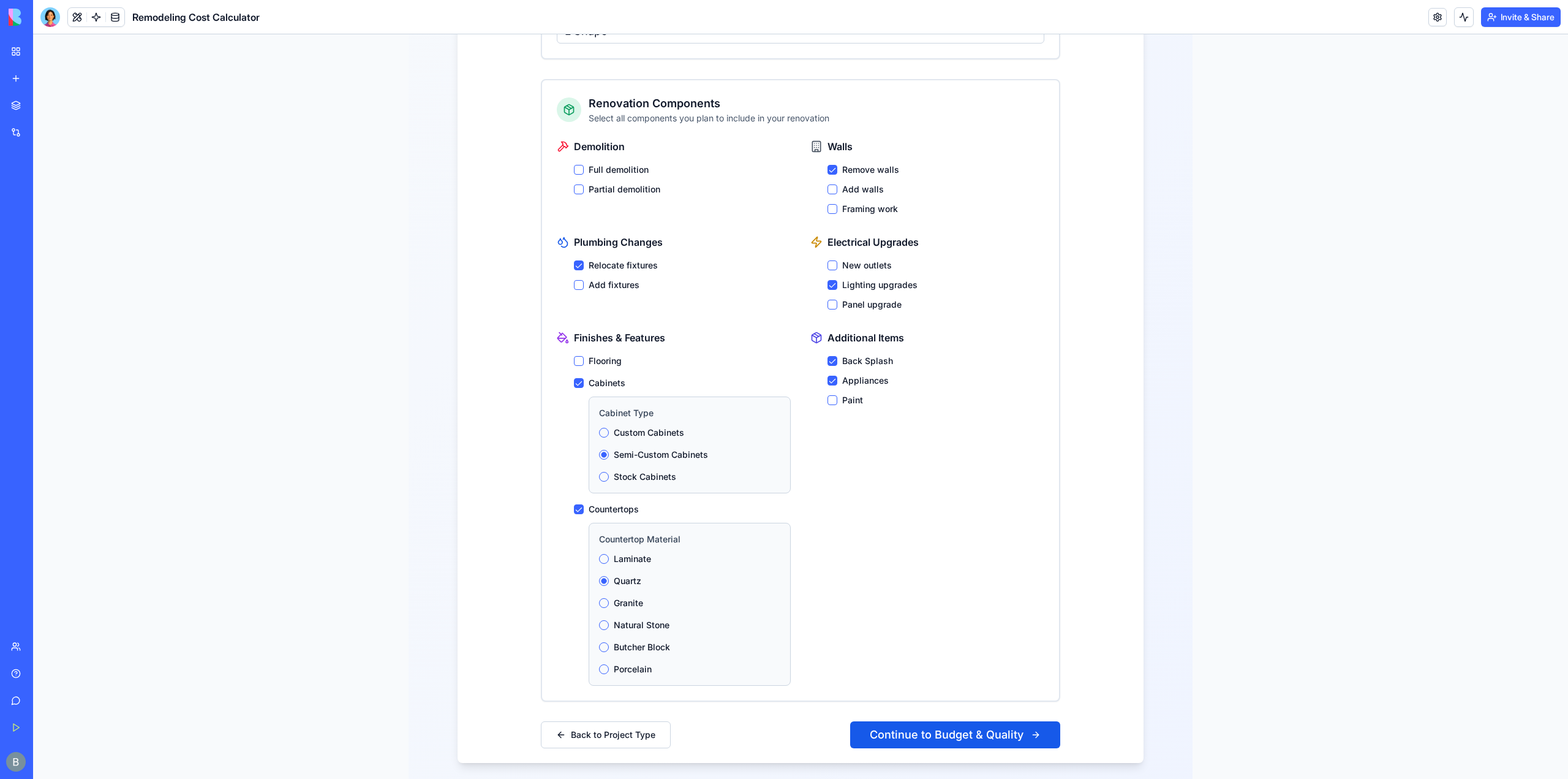
click at [609, 576] on button "Quartz" at bounding box center [604, 581] width 10 height 10
click at [967, 723] on button "Continue to Budget & Quality" at bounding box center [955, 735] width 210 height 27
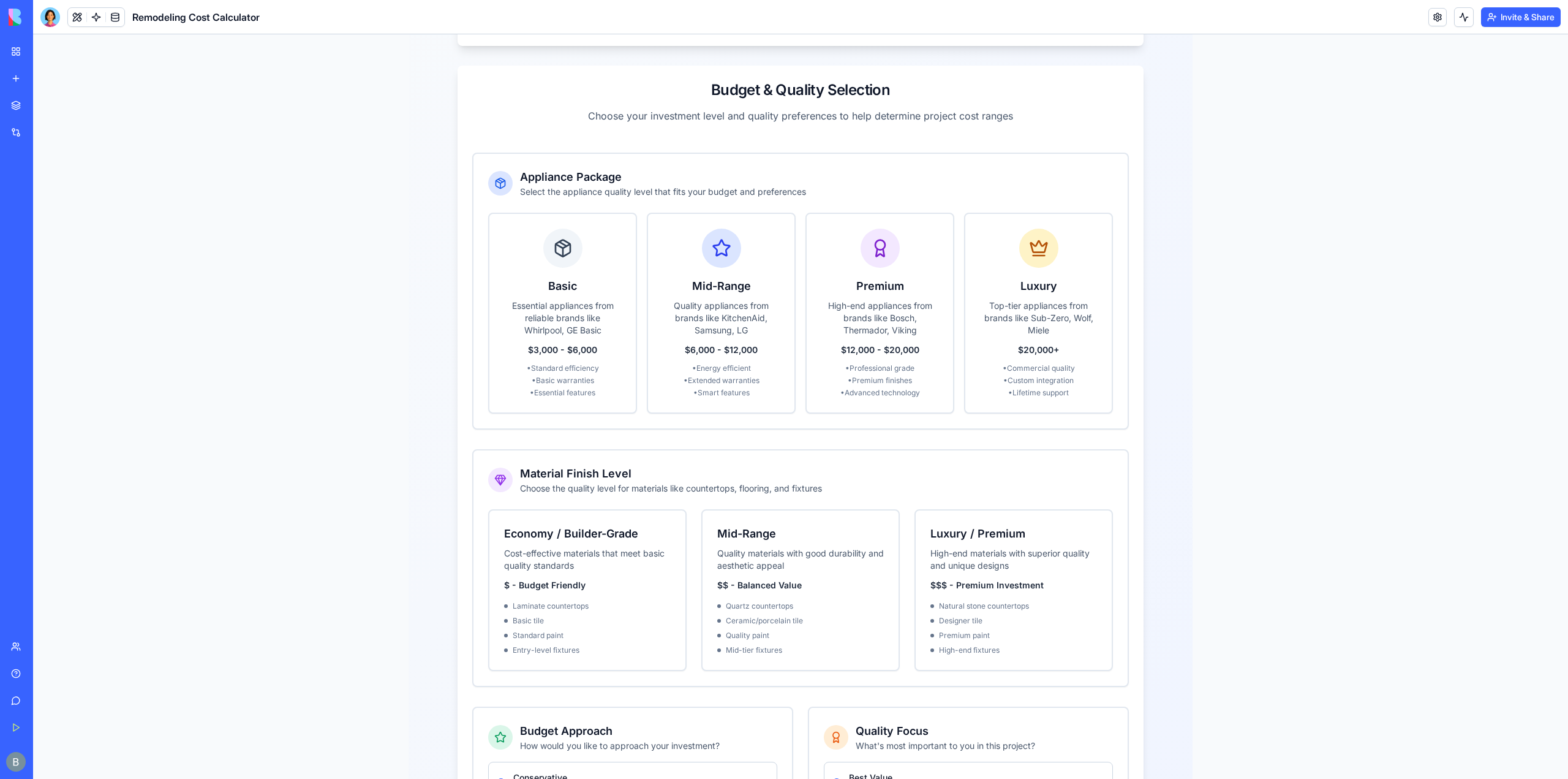
scroll to position [278, 0]
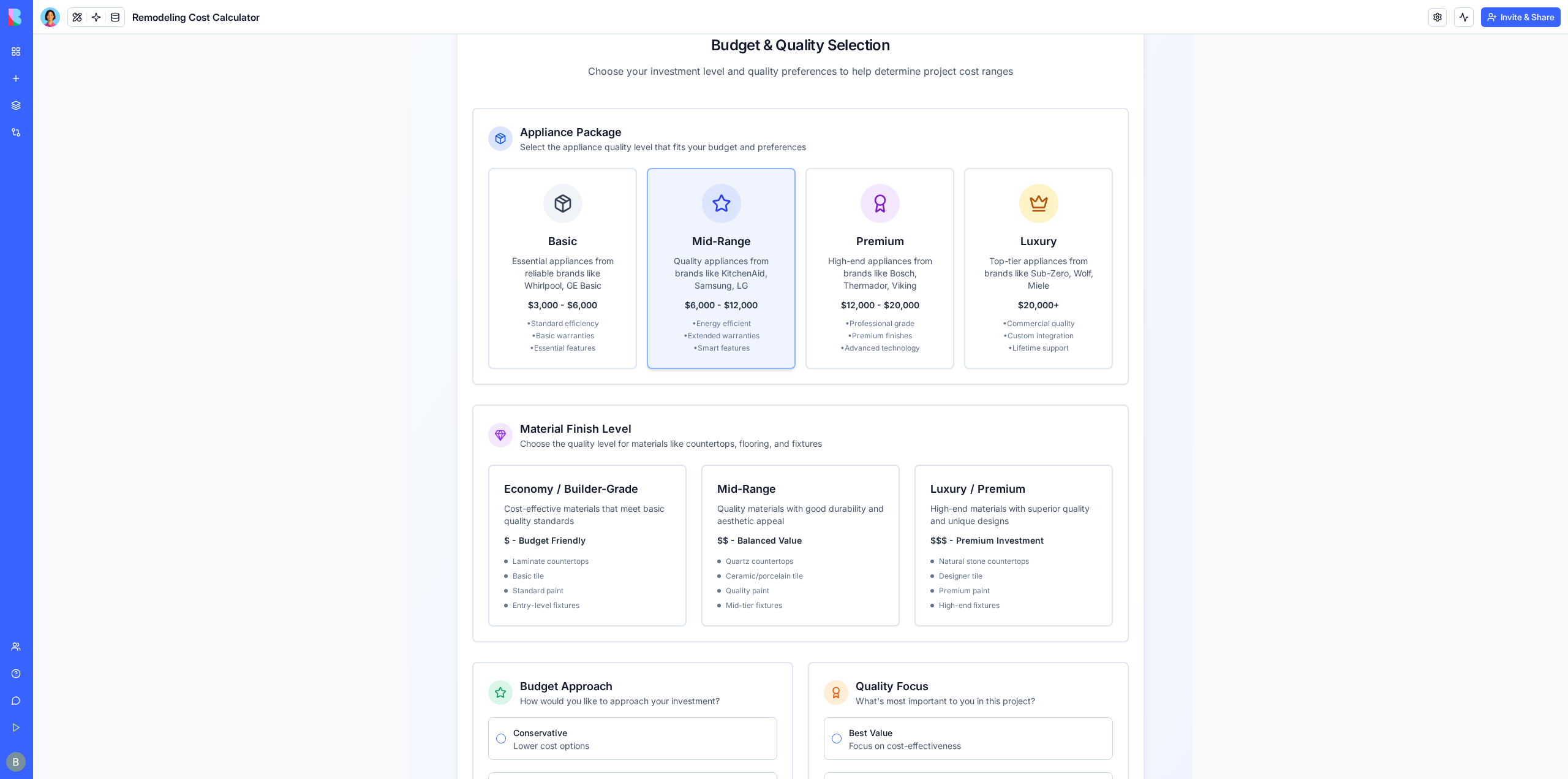
click at [717, 255] on p "Quality appliances from brands like KitchenAid, Samsung, LG" at bounding box center [721, 273] width 117 height 37
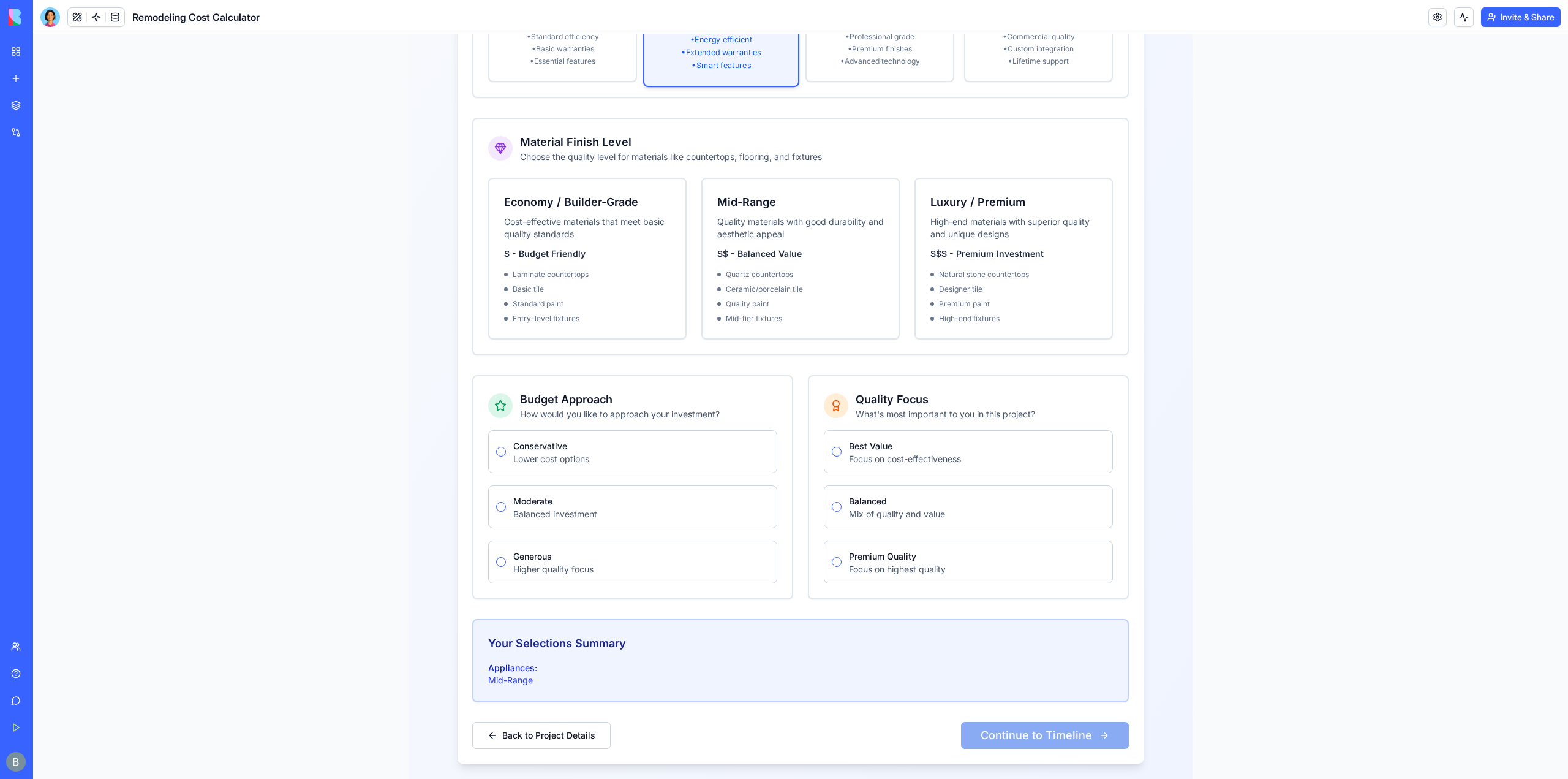
scroll to position [565, 0]
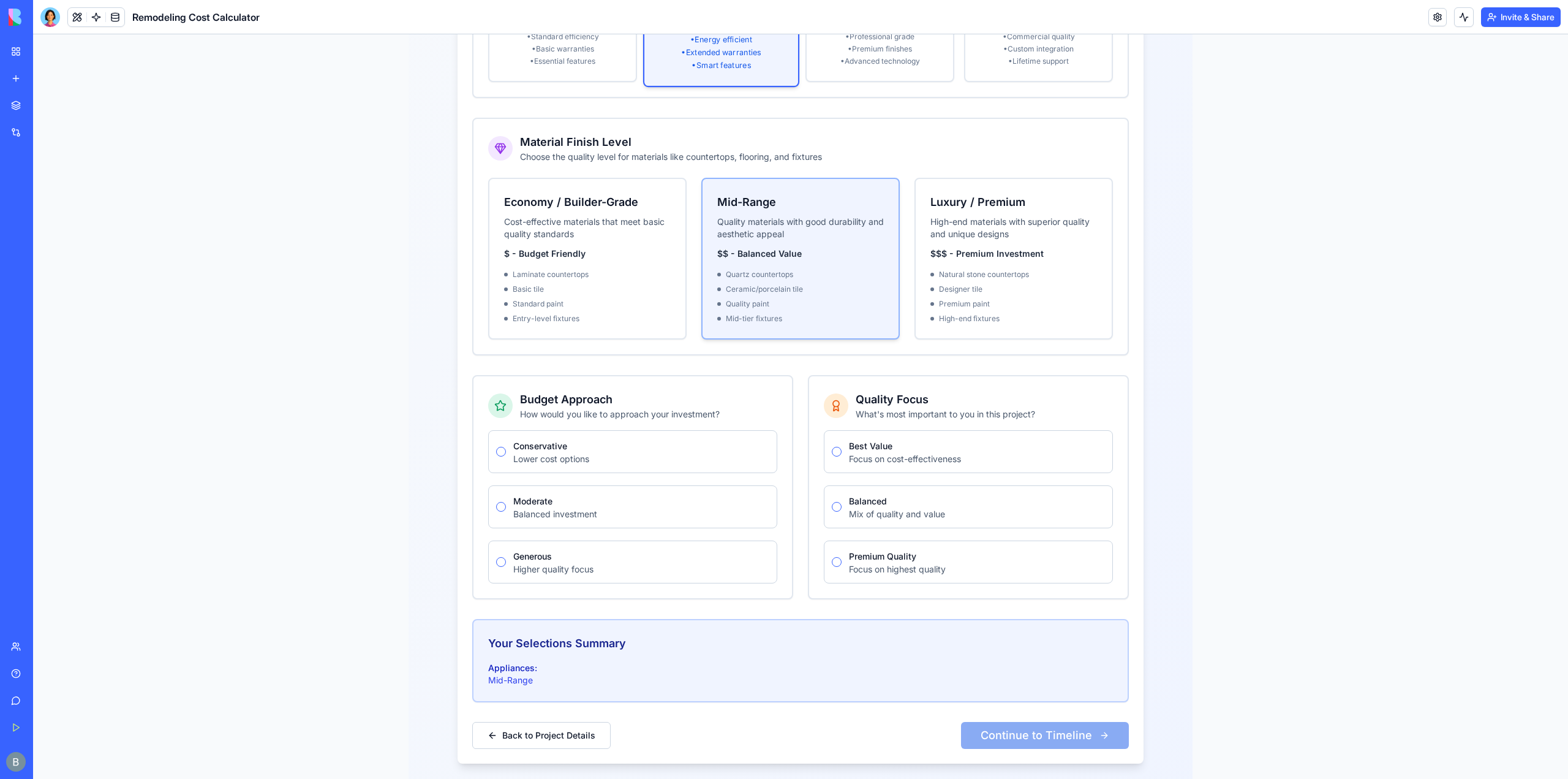
click at [861, 226] on div "Mid-Range Quality materials with good durability and aesthetic appeal $$ - Bala…" at bounding box center [801, 258] width 196 height 159
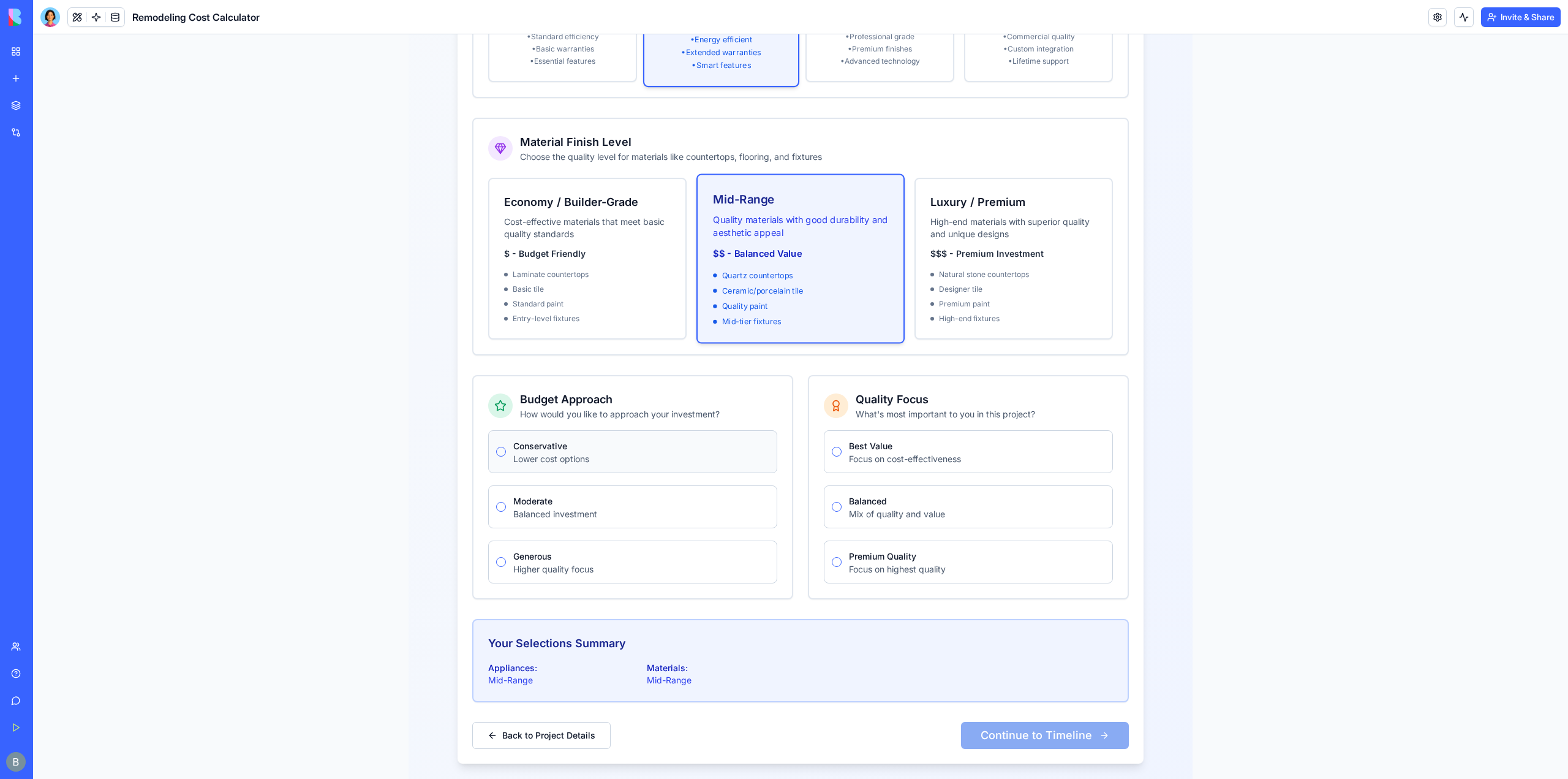
click at [493, 436] on div "Conservative Lower cost options" at bounding box center [632, 451] width 289 height 43
click at [496, 447] on button "Conservative" at bounding box center [501, 452] width 10 height 10
click at [832, 502] on button "Balanced" at bounding box center [837, 507] width 10 height 10
click at [1033, 722] on button "Continue to Timeline" at bounding box center [1045, 735] width 168 height 27
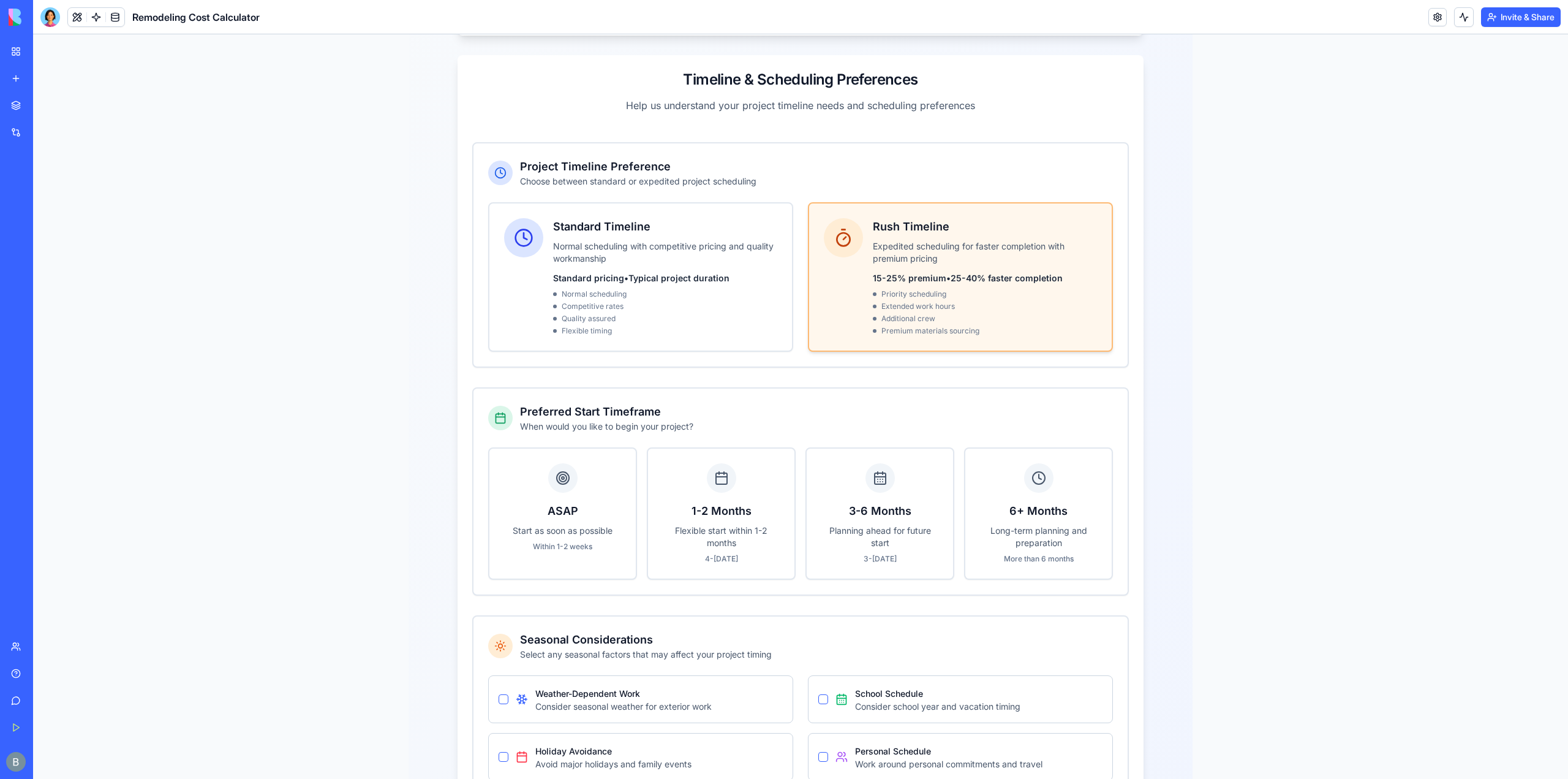
scroll to position [245, 0]
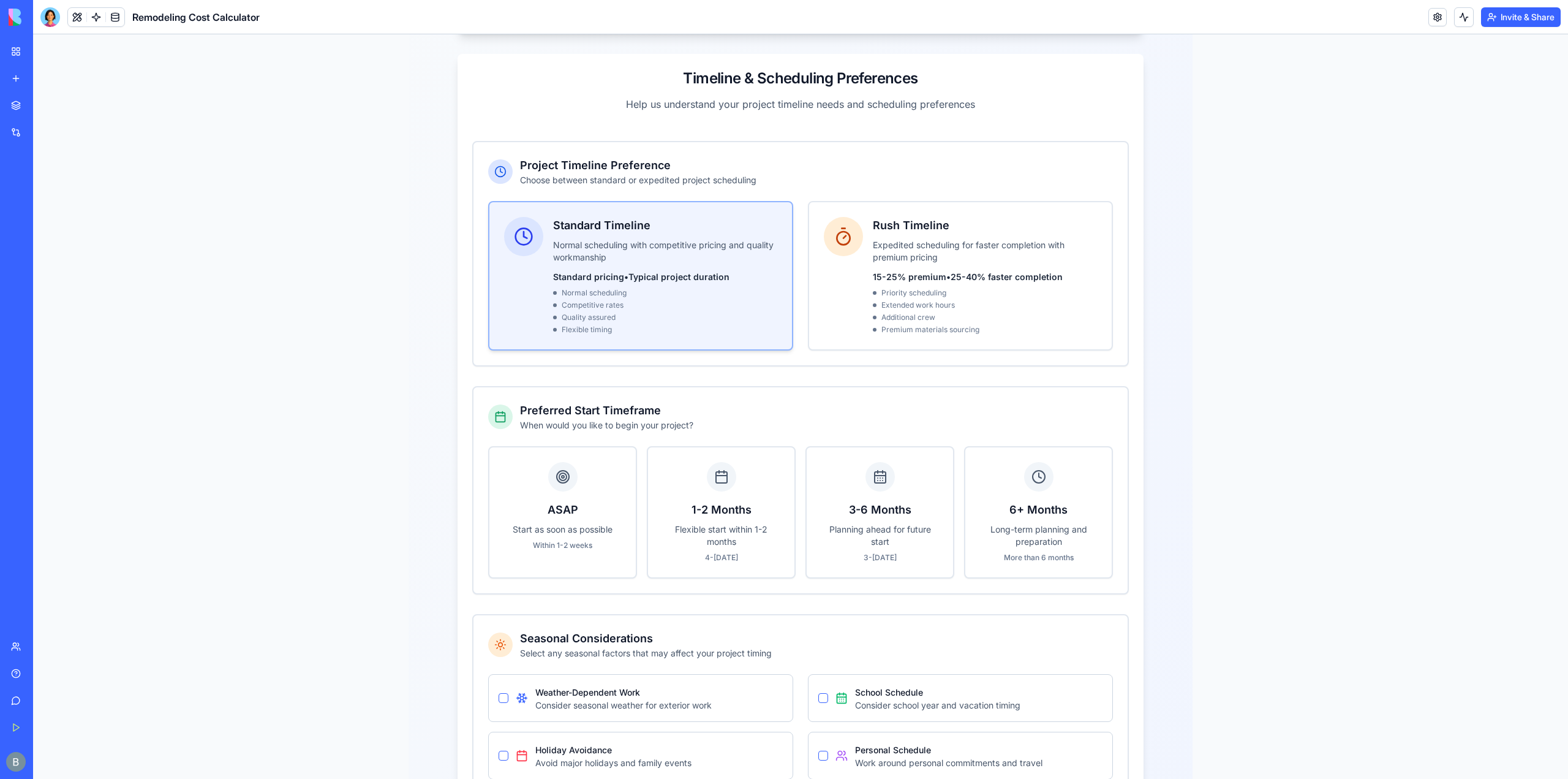
click at [702, 288] on div "Normal scheduling" at bounding box center [665, 293] width 224 height 10
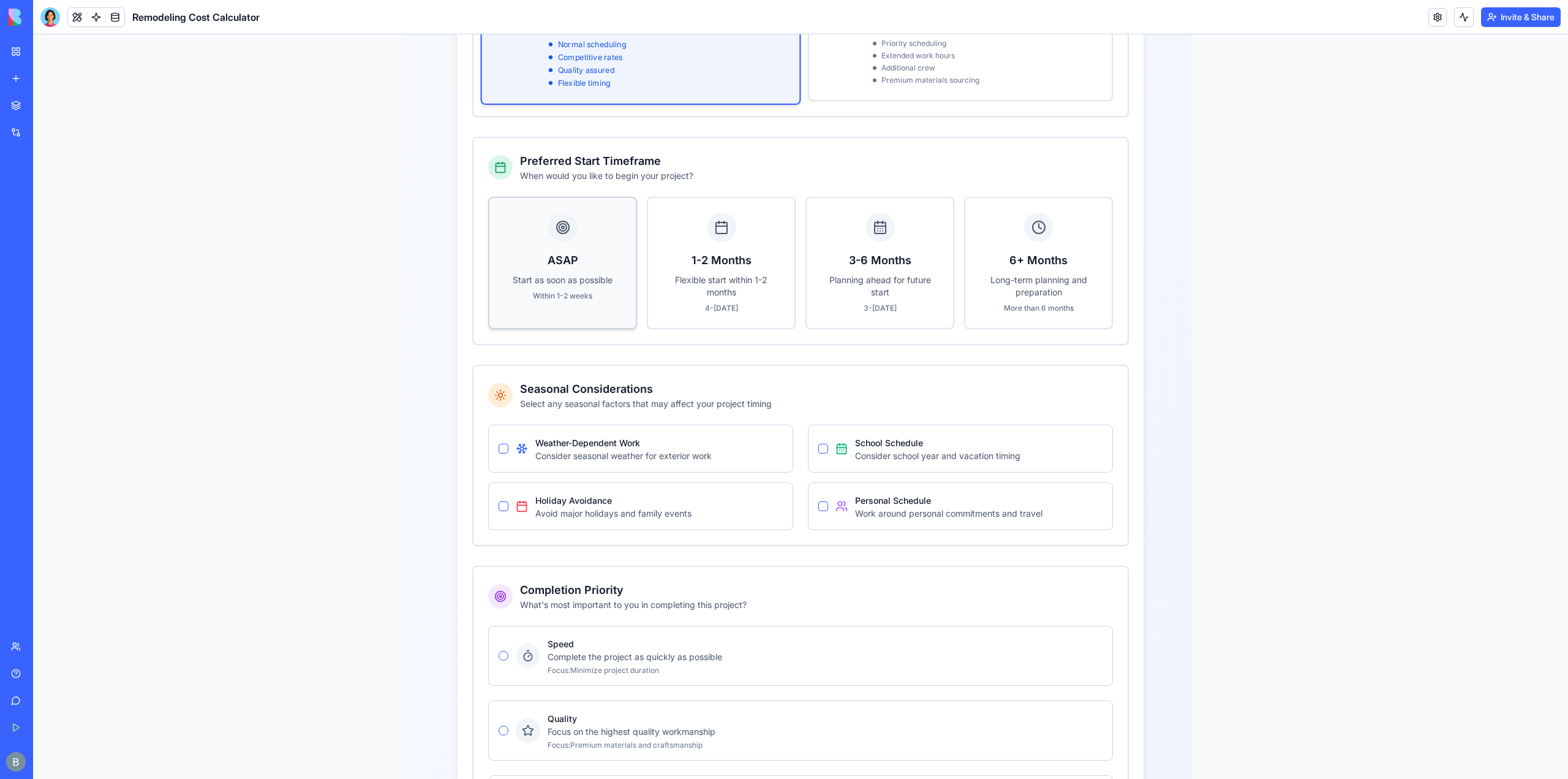
scroll to position [490, 0]
drag, startPoint x: 499, startPoint y: 436, endPoint x: 397, endPoint y: 405, distance: 106.6
click at [397, 405] on main "Project Cost Estimation Wizard Get an accurate estimate for your remodeling pro…" at bounding box center [801, 336] width 1535 height 1585
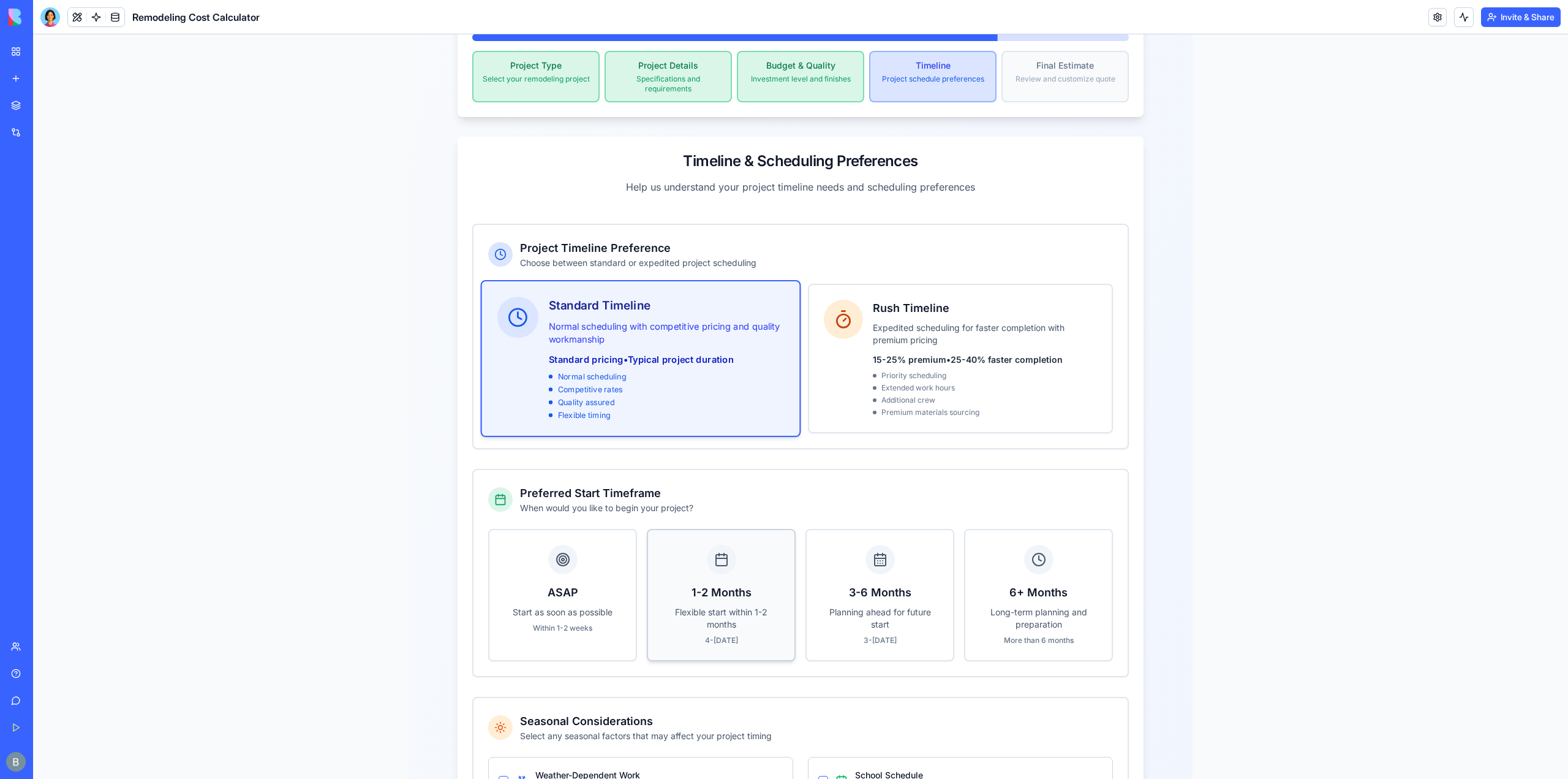
scroll to position [429, 0]
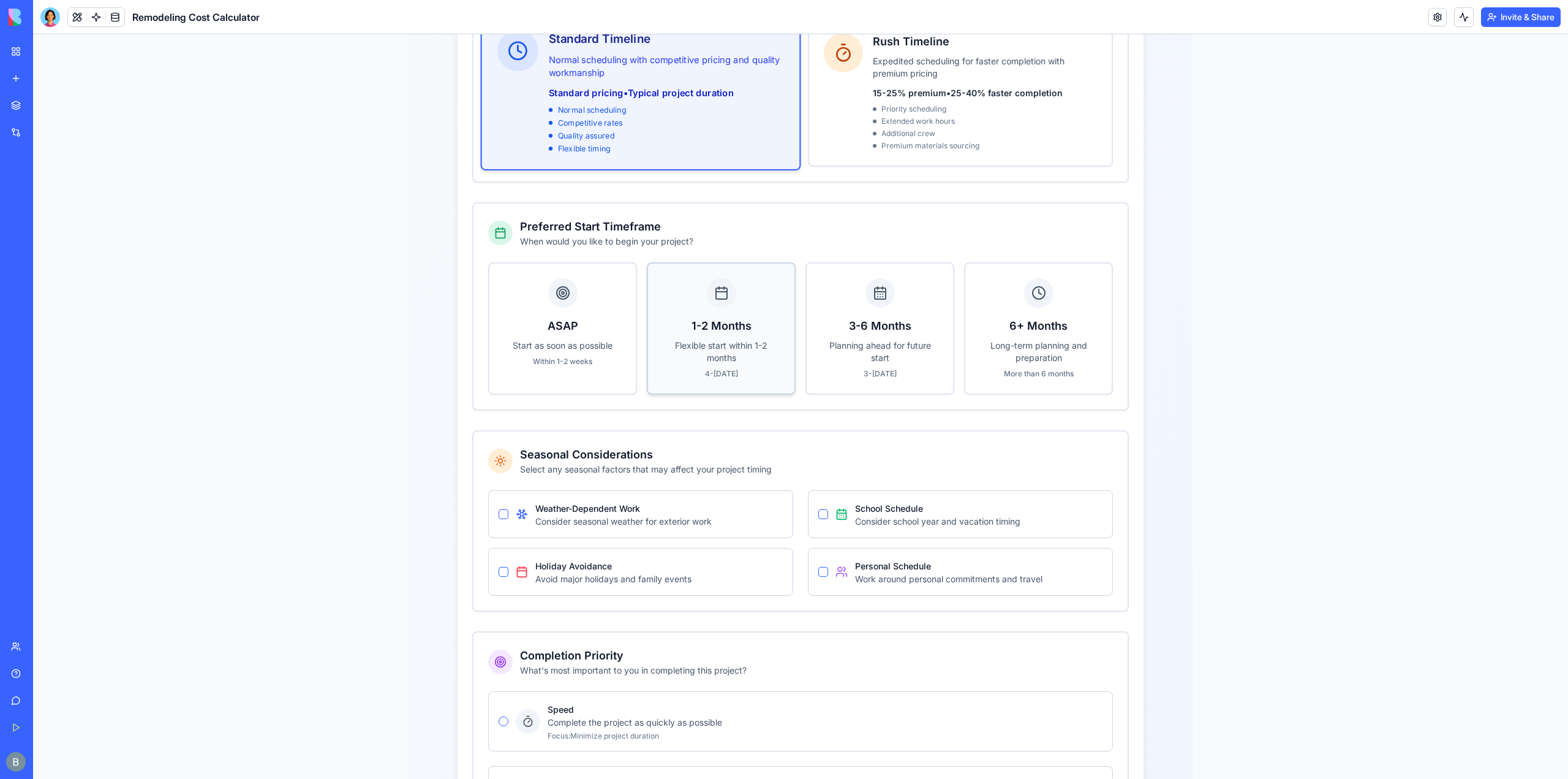
click at [714, 294] on div "1-2 Months Flexible start within 1-2 months 4-[DATE]" at bounding box center [721, 328] width 146 height 130
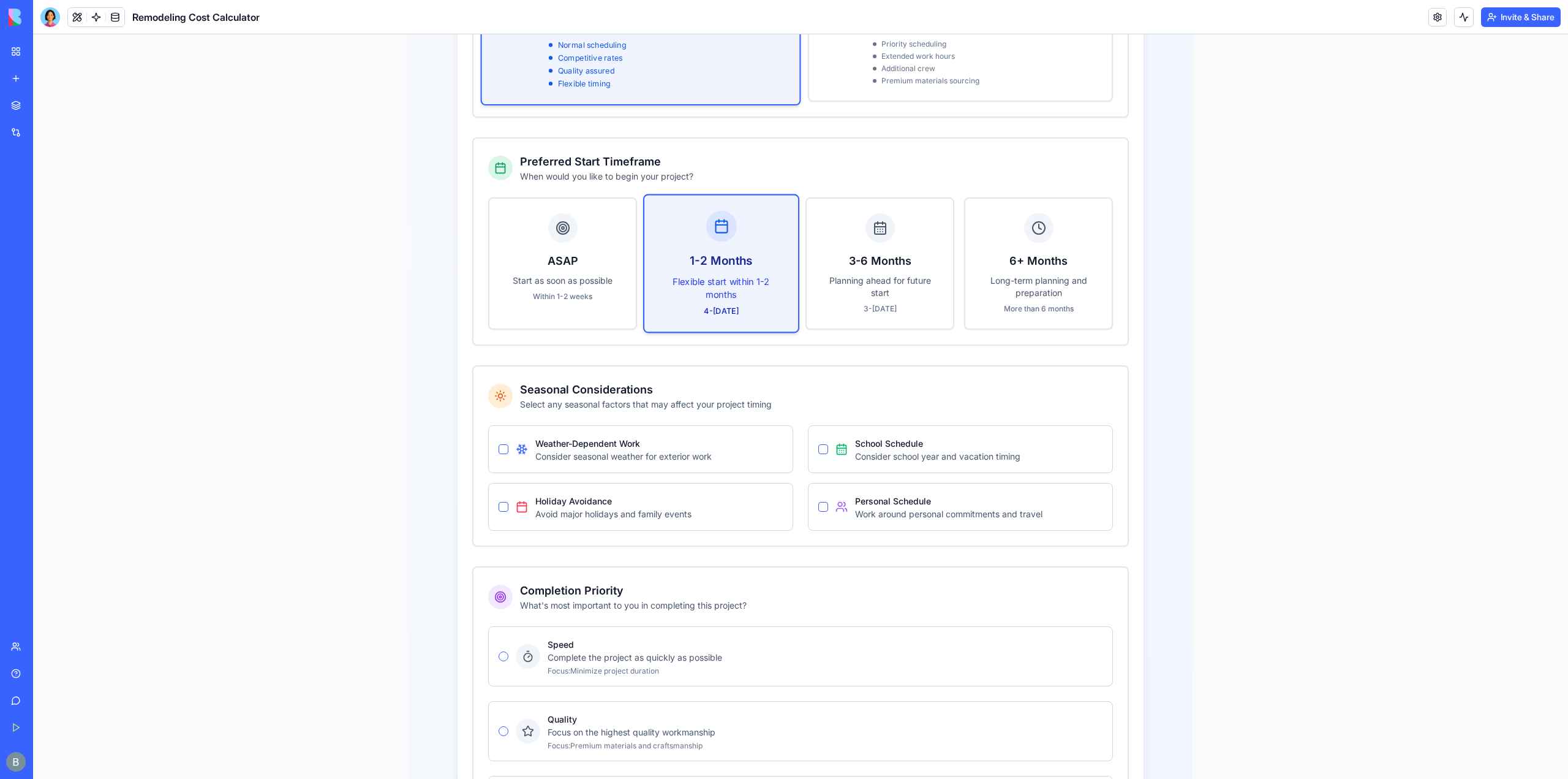
scroll to position [735, 0]
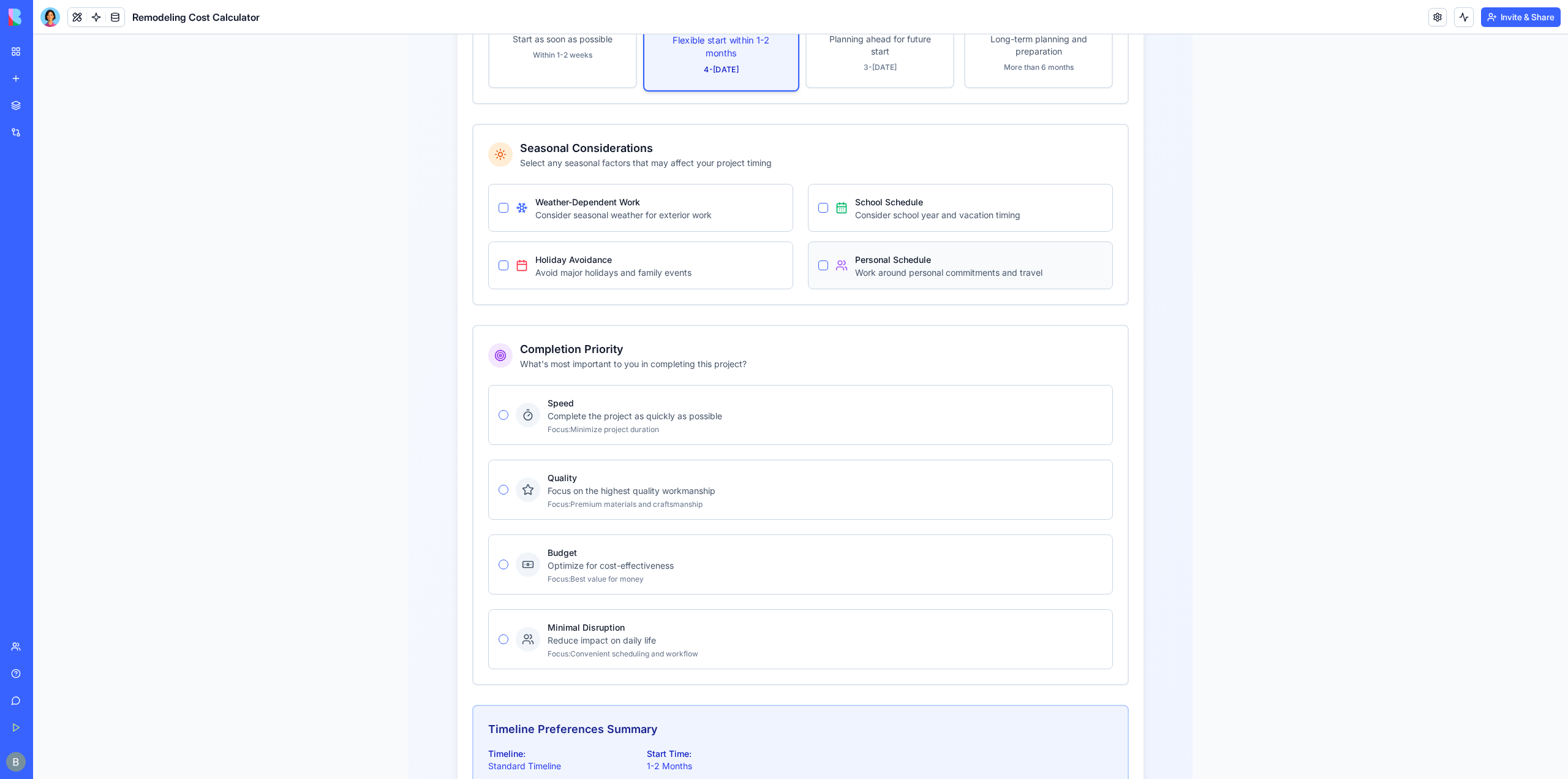
click at [821, 261] on button "Personal Schedule" at bounding box center [824, 266] width 10 height 10
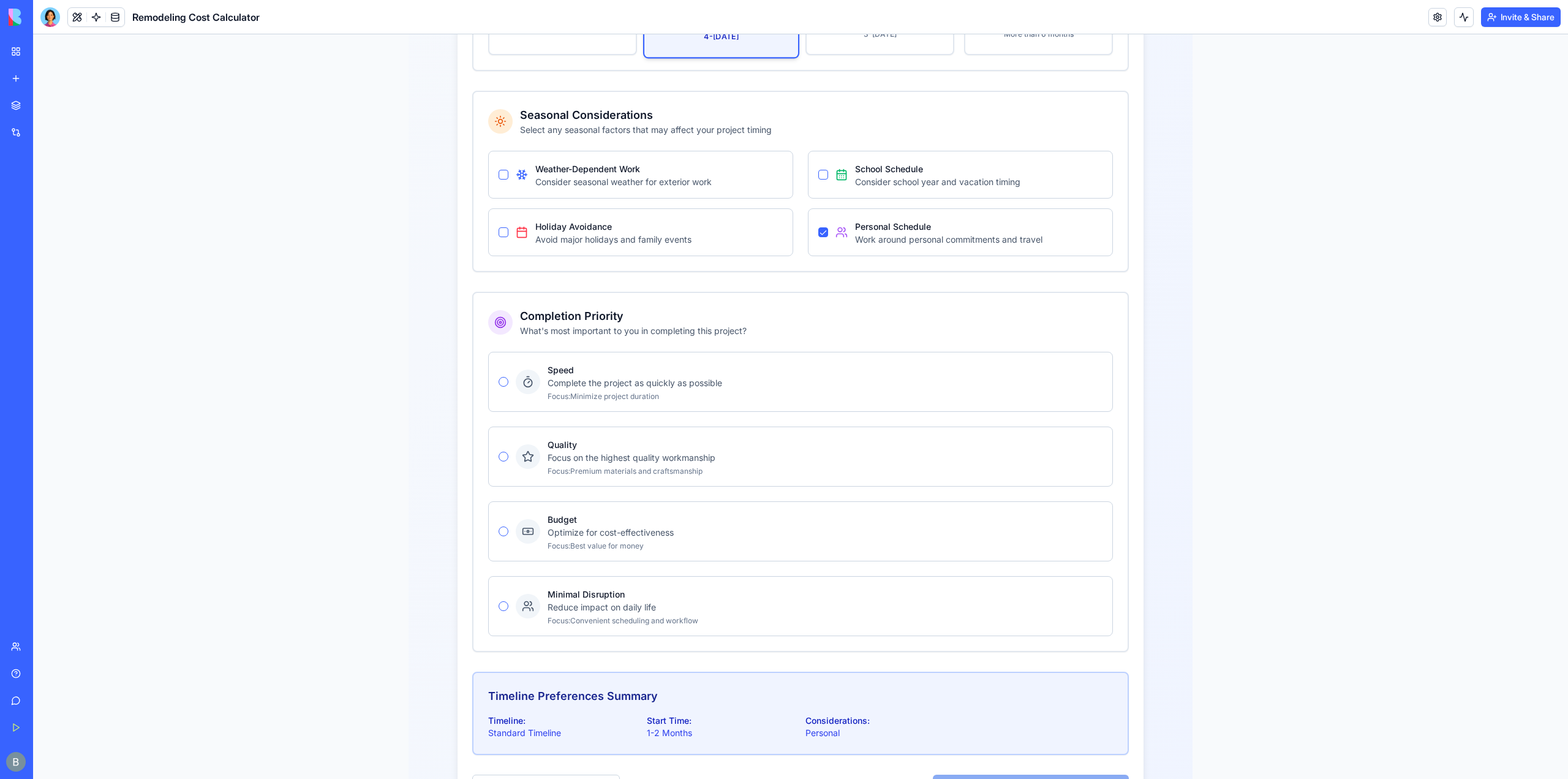
scroll to position [820, 0]
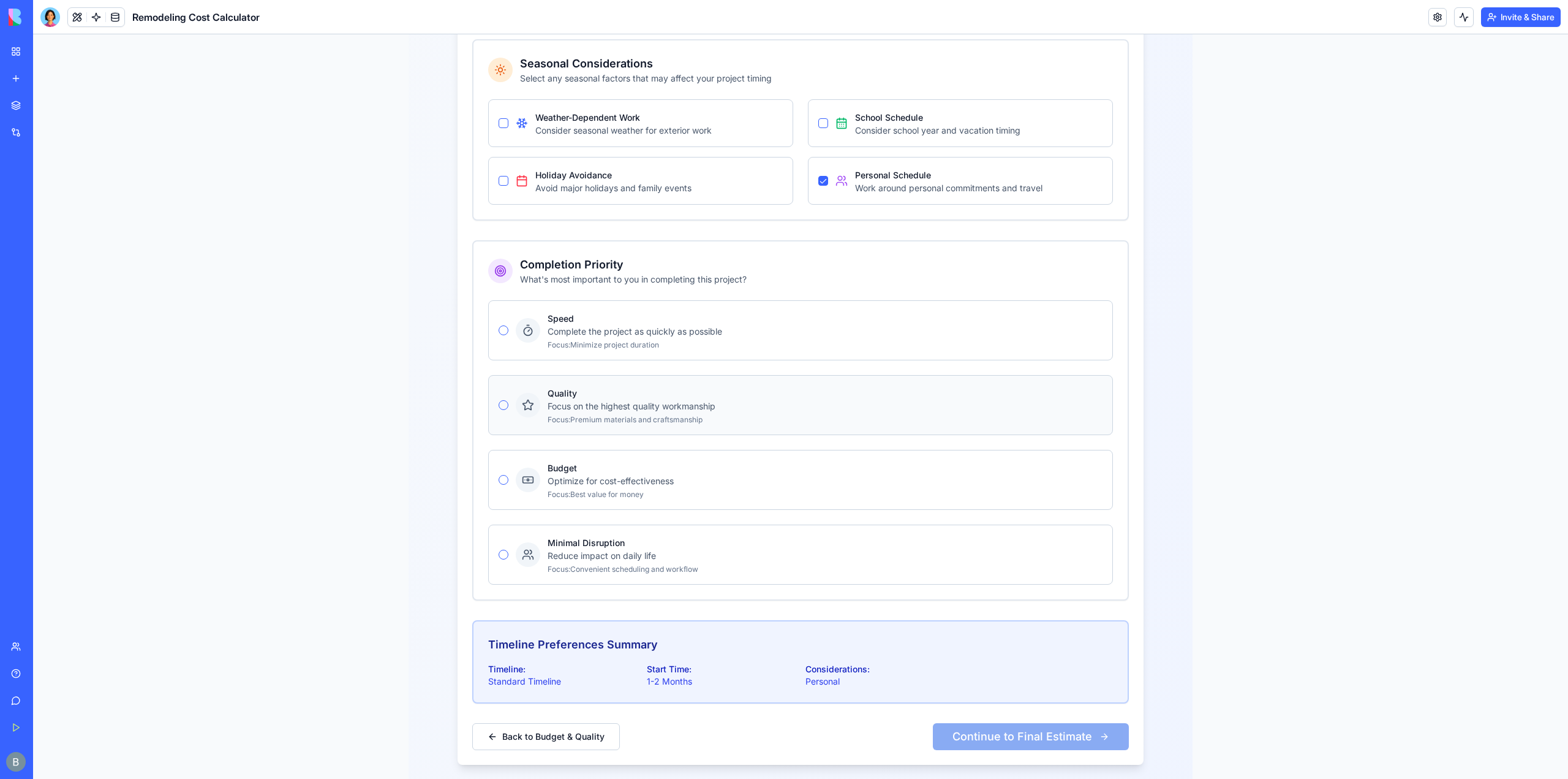
click at [496, 384] on div "Quality Focus on the highest quality workmanship Focus: Premium materials and c…" at bounding box center [801, 405] width 625 height 60
click at [499, 400] on button "Quality" at bounding box center [504, 405] width 10 height 10
click at [1022, 723] on button "Continue to Final Estimate" at bounding box center [1031, 736] width 196 height 27
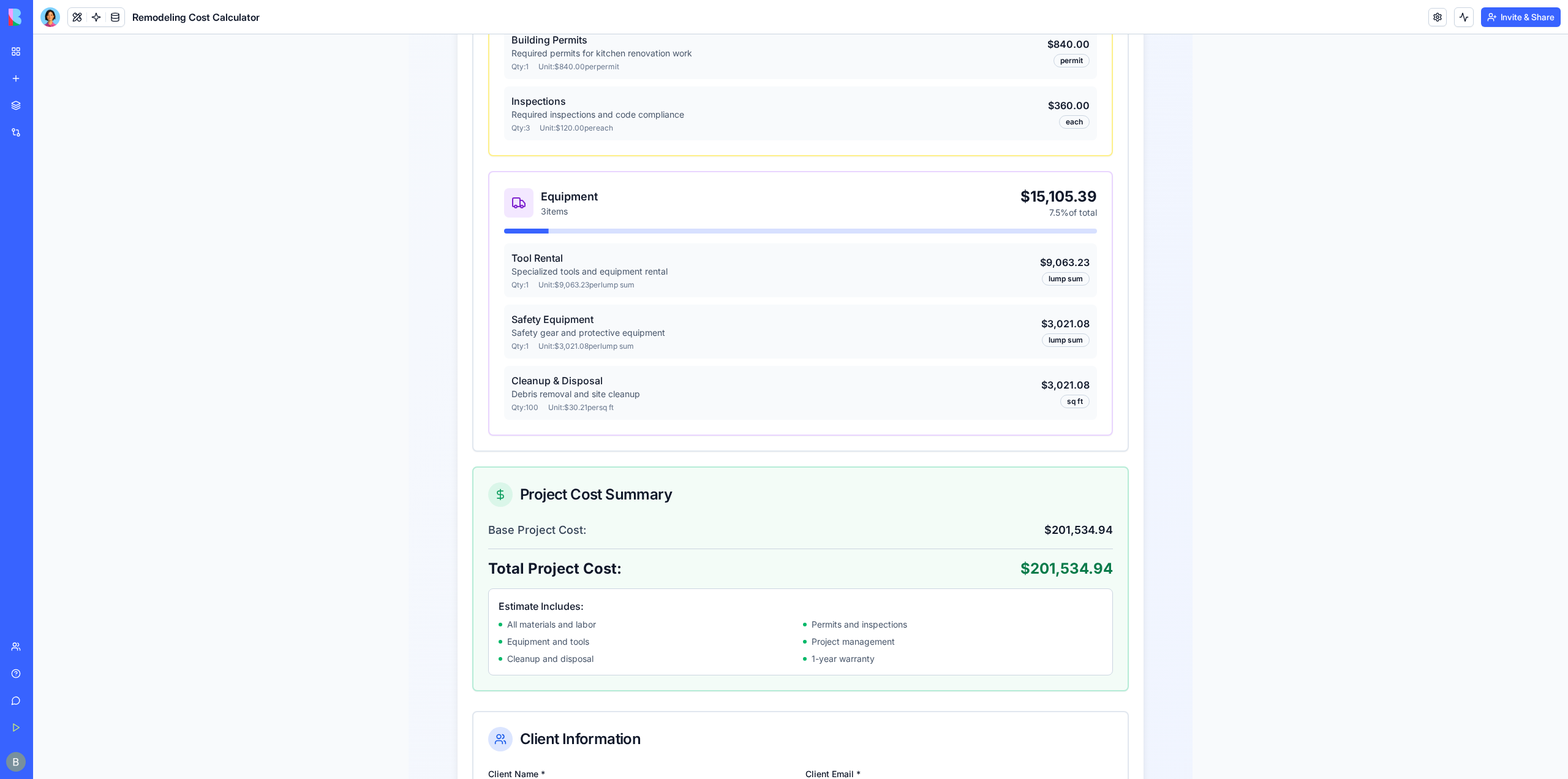
scroll to position [1716, 0]
